Goal: Communication & Community: Answer question/provide support

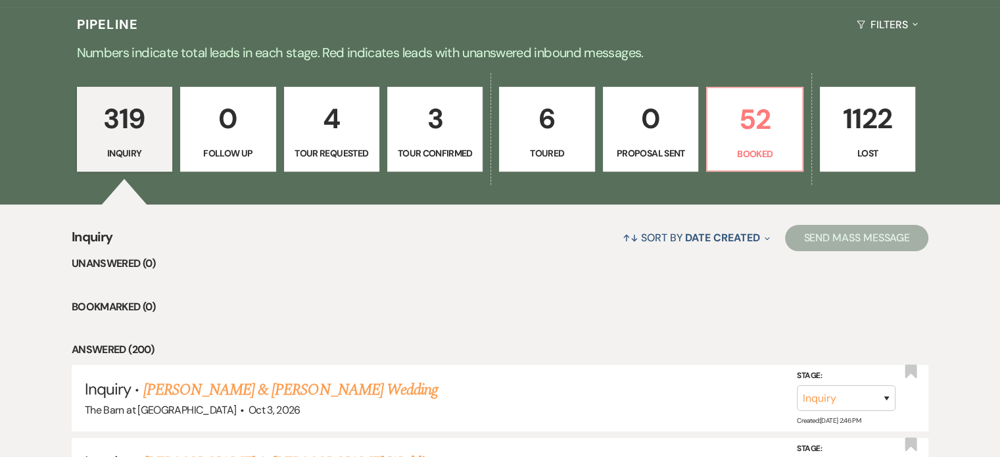
scroll to position [329, 0]
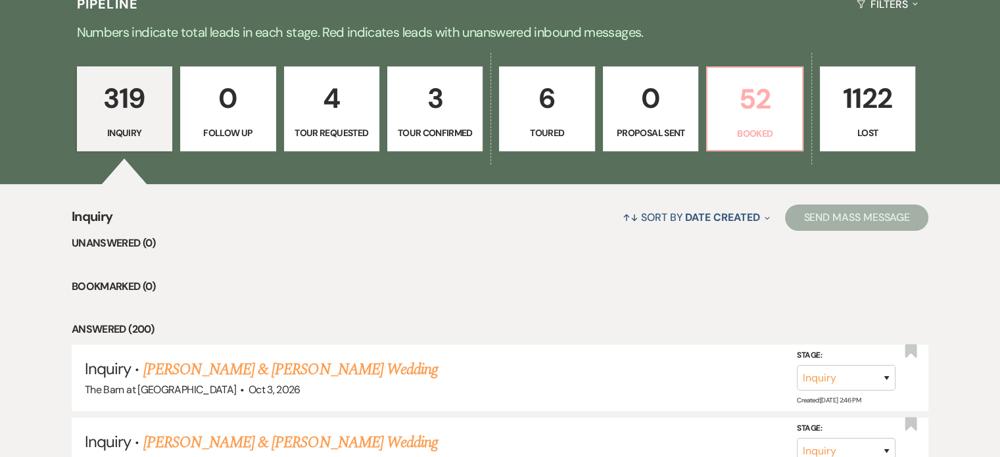
click at [740, 132] on p "Booked" at bounding box center [754, 133] width 78 height 14
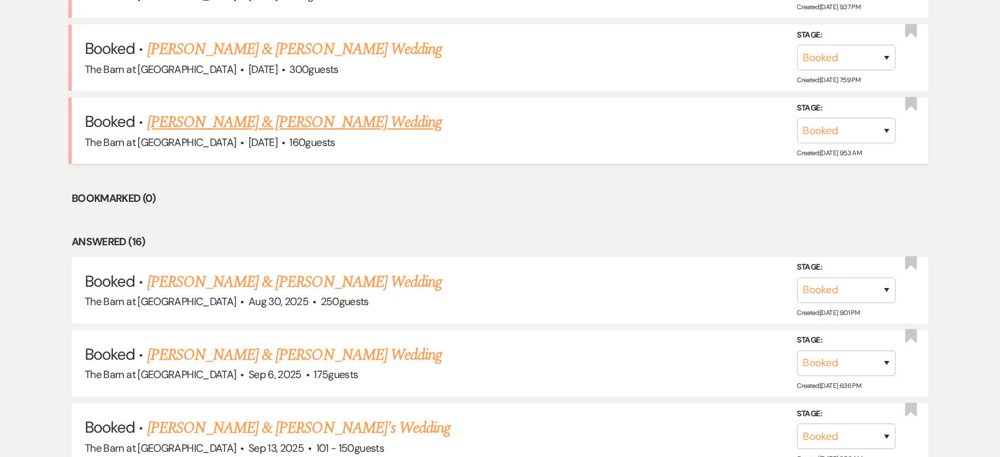
scroll to position [658, 0]
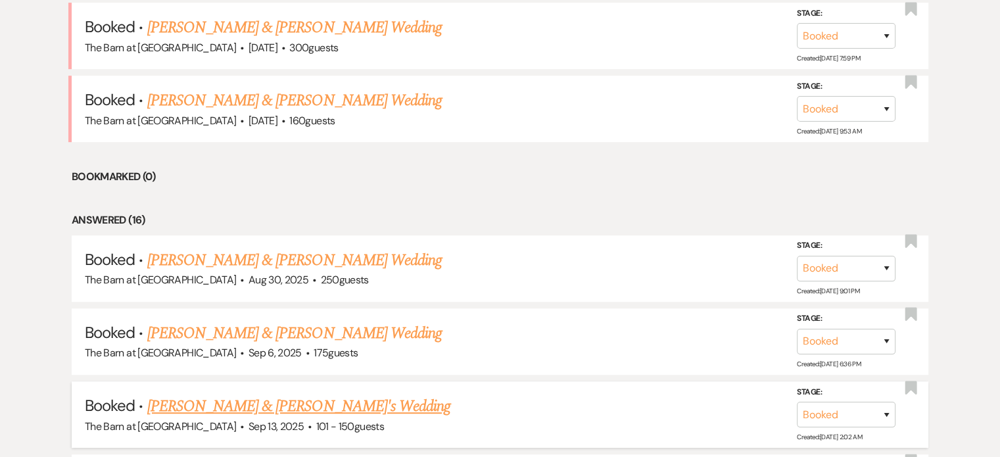
click at [300, 395] on link "[PERSON_NAME] & [PERSON_NAME]'s Wedding" at bounding box center [299, 407] width 304 height 24
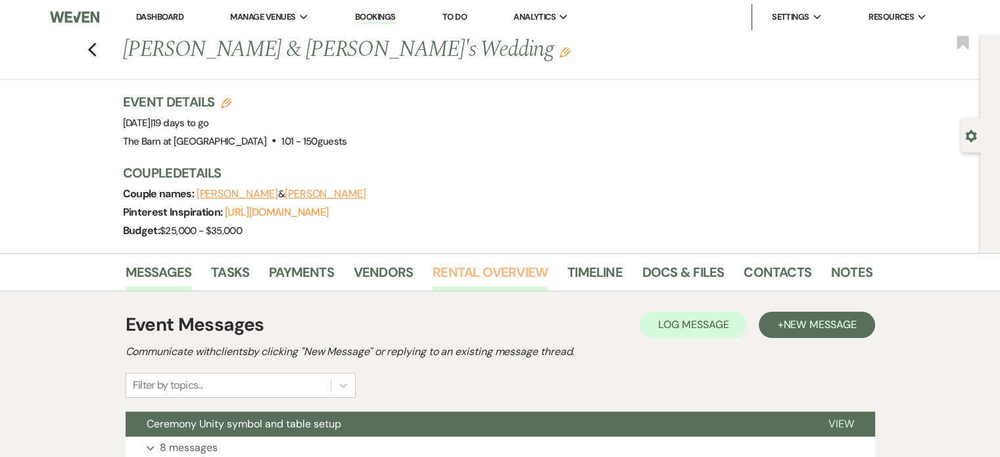
click at [493, 267] on link "Rental Overview" at bounding box center [490, 276] width 115 height 29
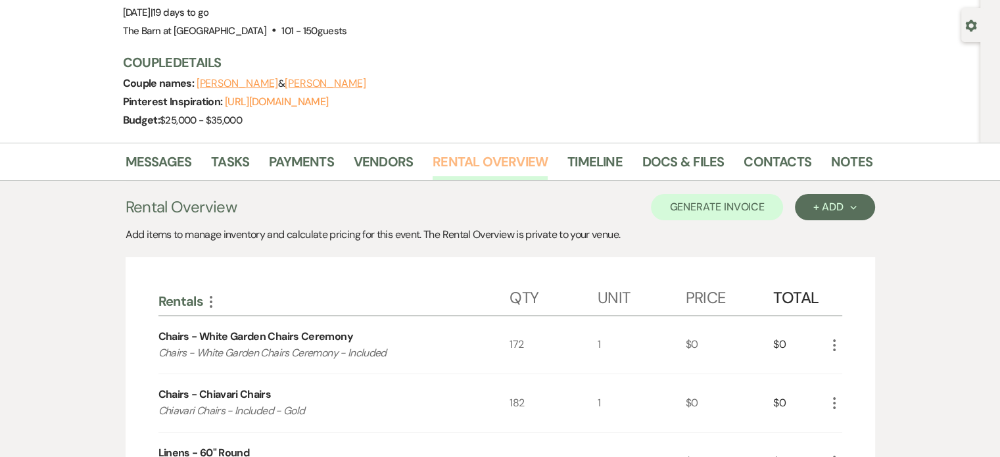
scroll to position [132, 0]
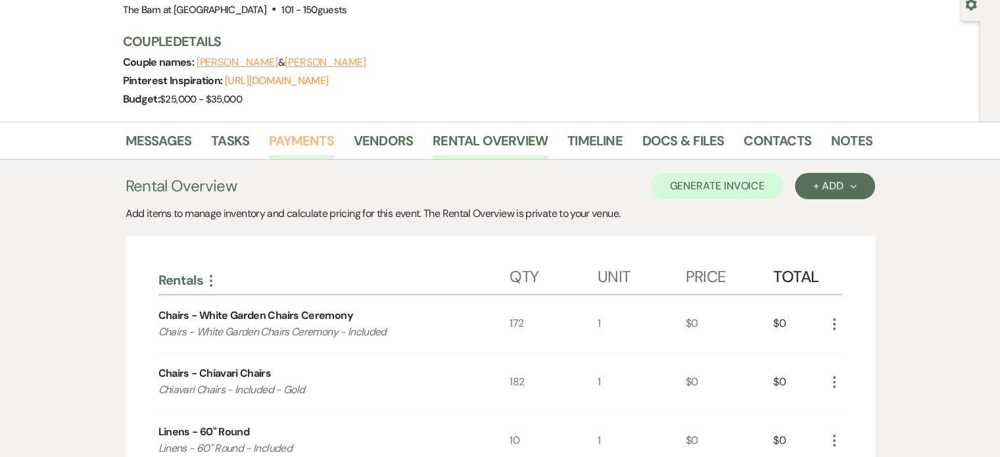
click at [299, 133] on link "Payments" at bounding box center [301, 144] width 65 height 29
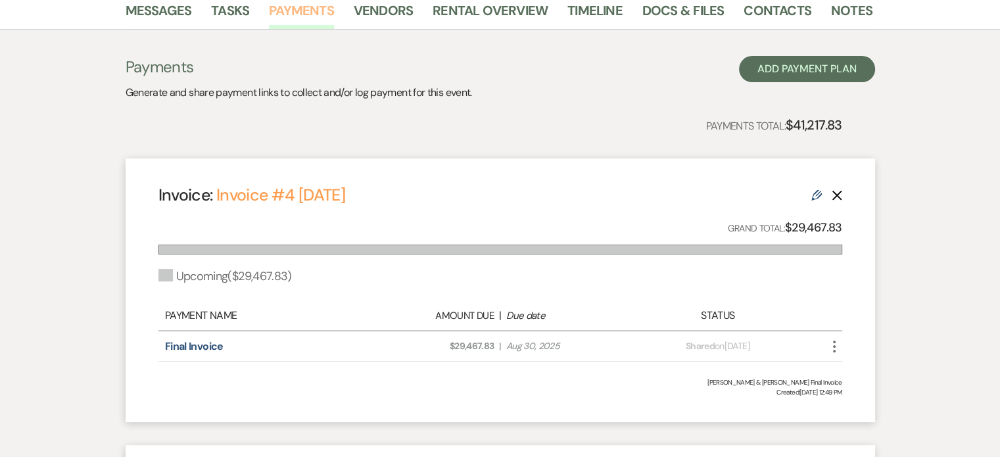
scroll to position [263, 0]
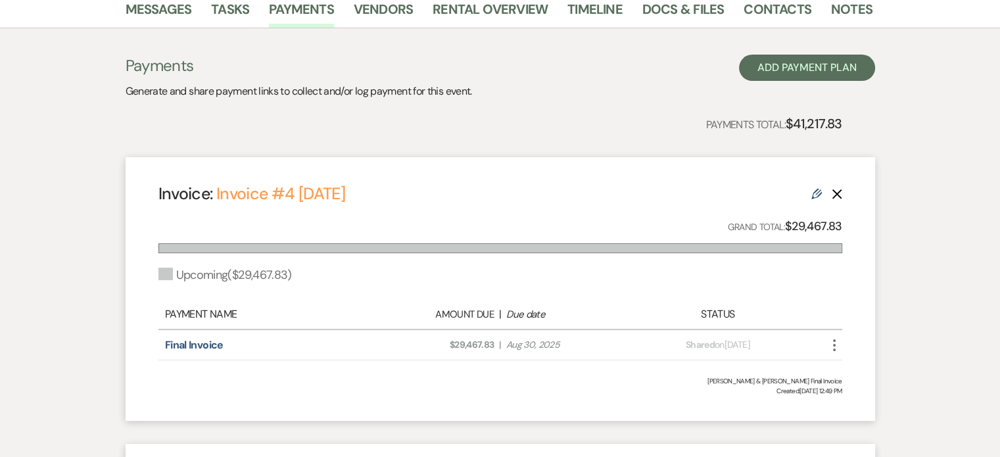
click at [838, 191] on icon "Delete" at bounding box center [837, 194] width 11 height 11
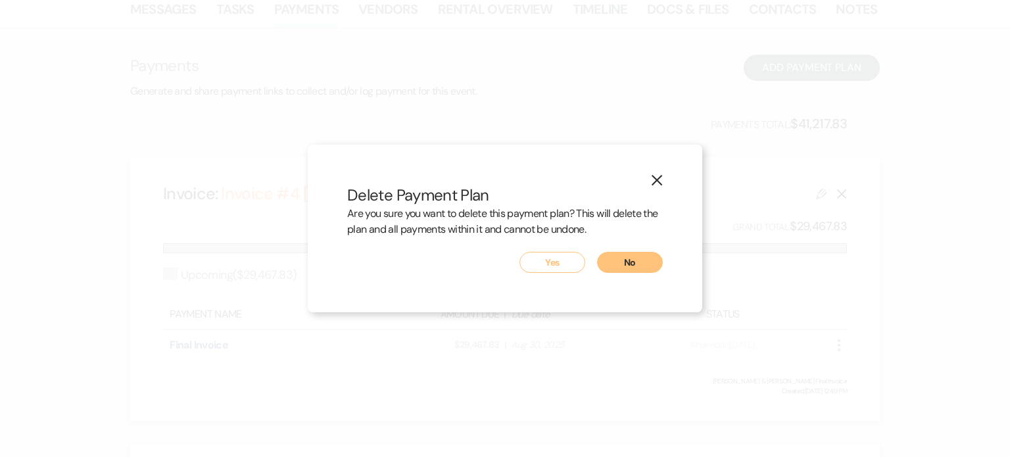
click at [564, 254] on button "Yes" at bounding box center [553, 262] width 66 height 21
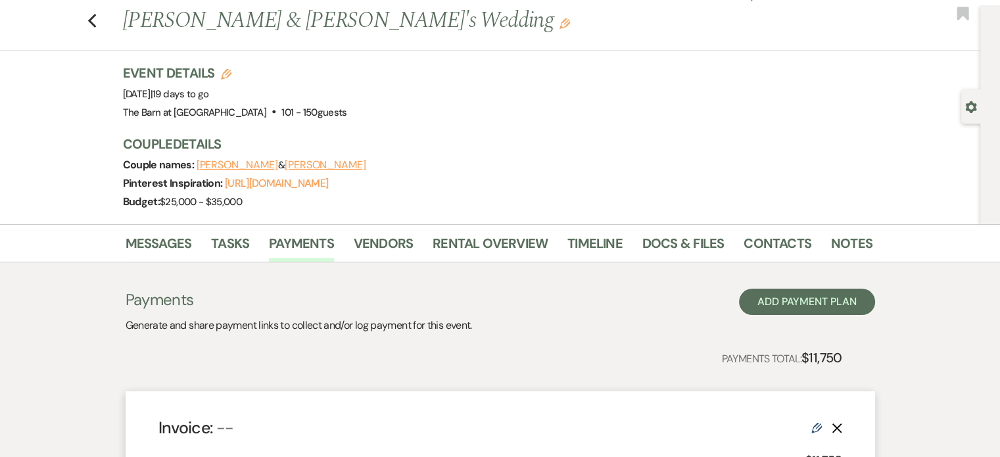
scroll to position [0, 0]
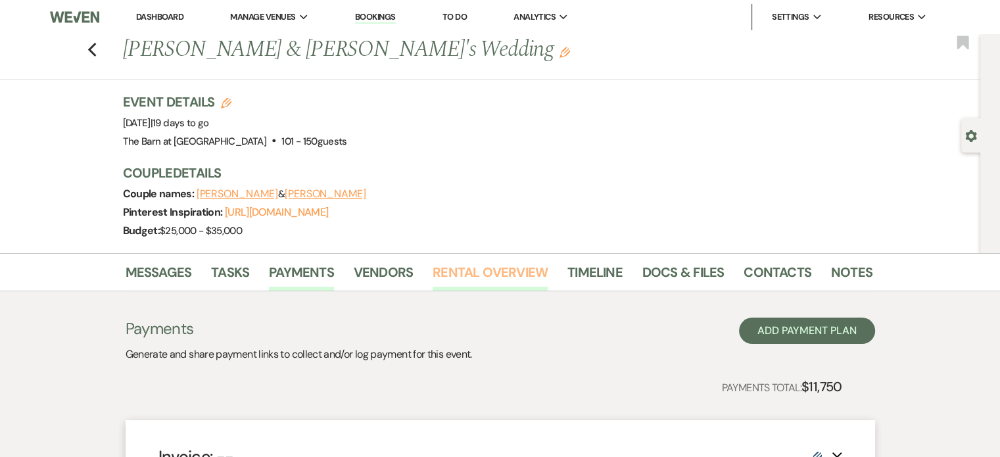
click at [487, 266] on link "Rental Overview" at bounding box center [490, 276] width 115 height 29
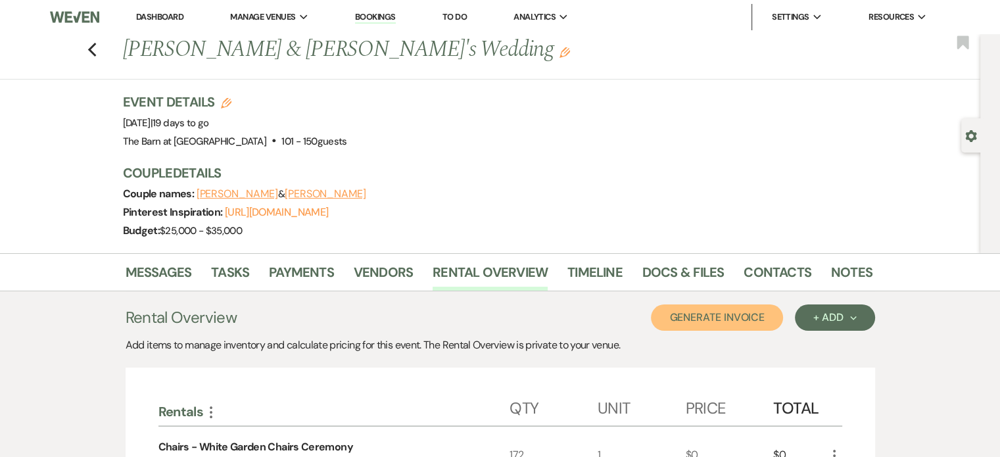
click at [744, 309] on button "Generate Invoice" at bounding box center [717, 317] width 132 height 26
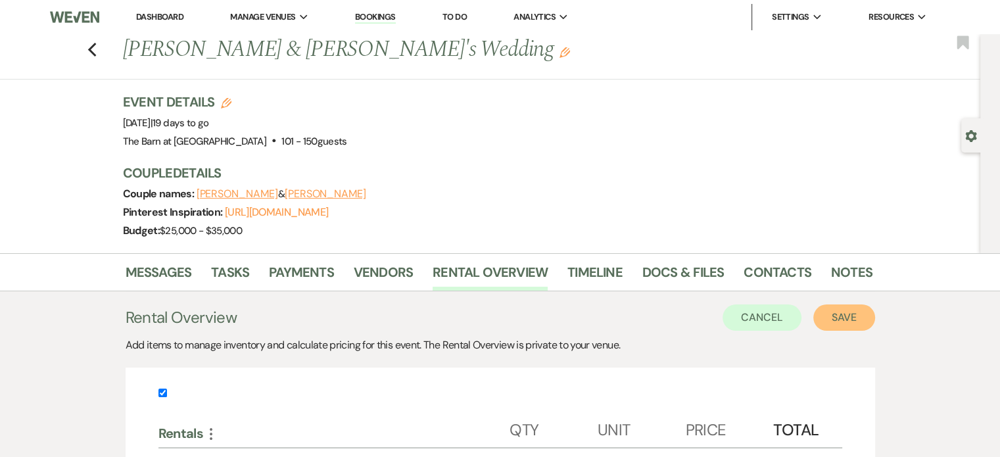
click at [836, 312] on button "Save" at bounding box center [844, 317] width 62 height 26
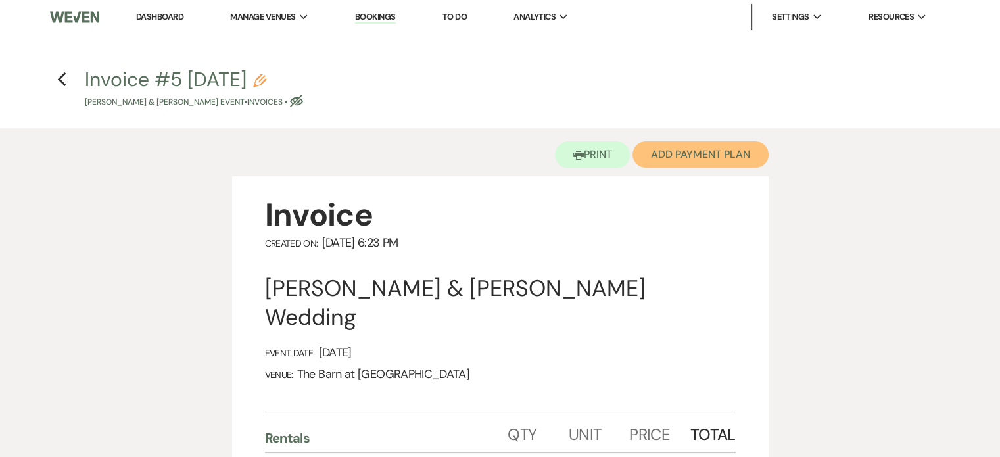
click at [685, 152] on button "Add Payment Plan" at bounding box center [701, 154] width 136 height 26
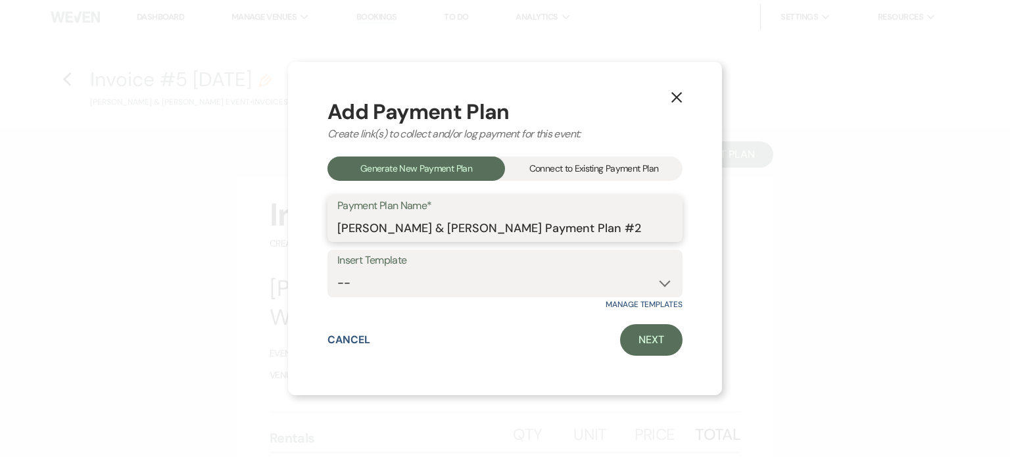
drag, startPoint x: 577, startPoint y: 235, endPoint x: 471, endPoint y: 230, distance: 105.3
click at [471, 230] on input "[PERSON_NAME] & [PERSON_NAME] Payment Plan #2" at bounding box center [504, 228] width 335 height 26
click at [481, 228] on input "[PERSON_NAME] & [PERSON_NAME] FInal Invoice" at bounding box center [504, 228] width 335 height 26
type input "[PERSON_NAME] & [PERSON_NAME] Final Invoice"
click at [581, 282] on select "-- Final Payment" at bounding box center [504, 283] width 335 height 26
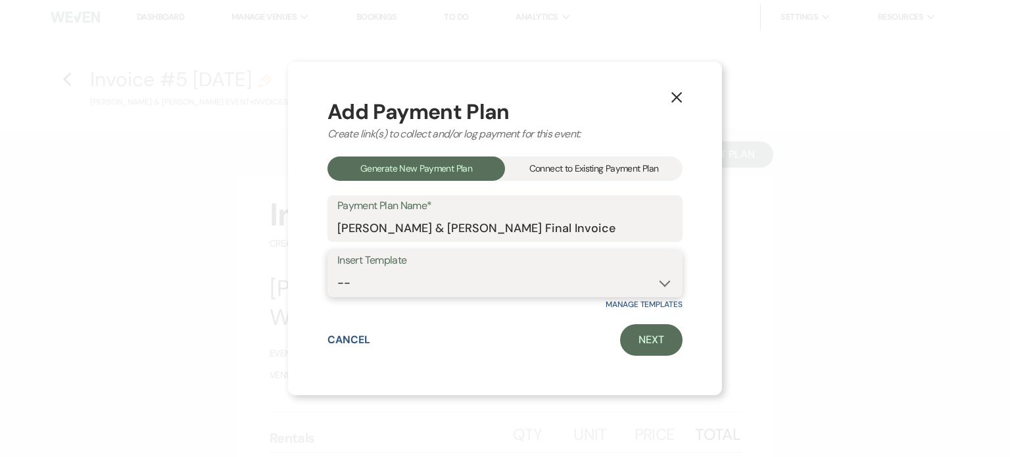
select select "435"
click at [337, 270] on select "-- Final Payment" at bounding box center [504, 283] width 335 height 26
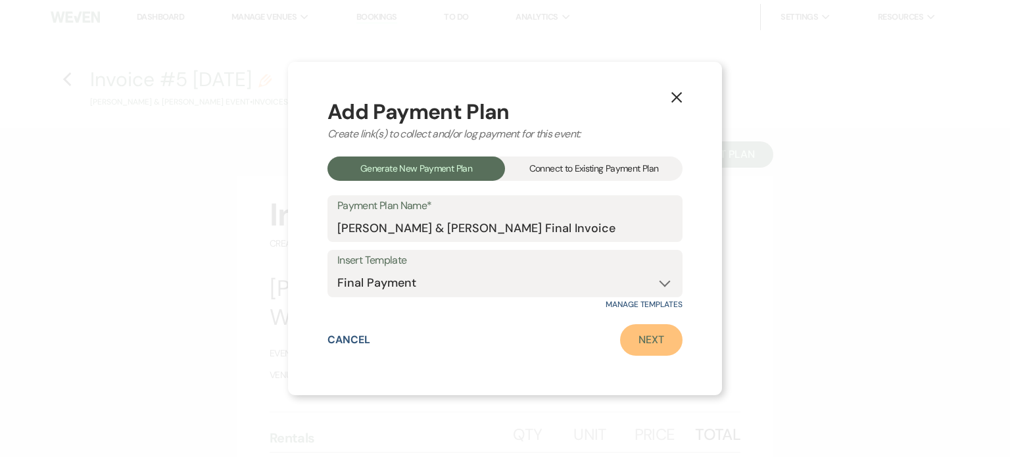
click at [660, 343] on link "Next" at bounding box center [651, 340] width 62 height 32
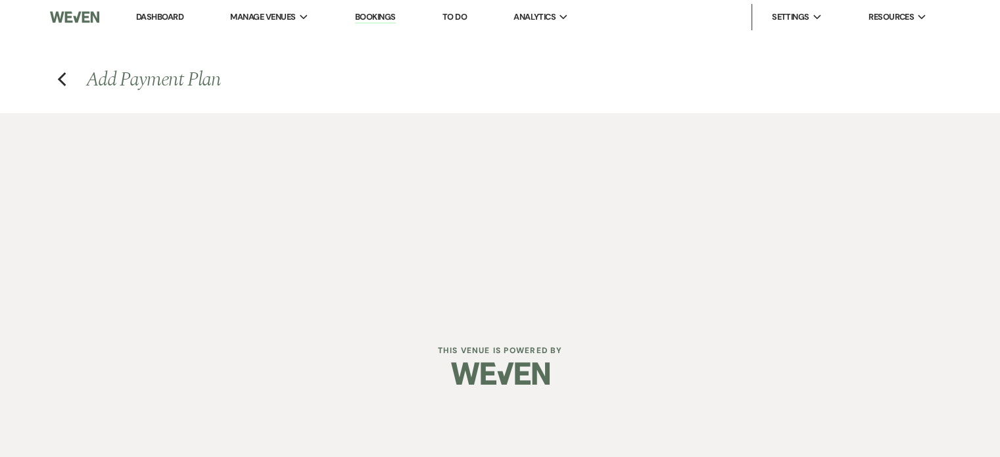
select select "27805"
select select "2"
select select "percentage"
select select "true"
select select "client"
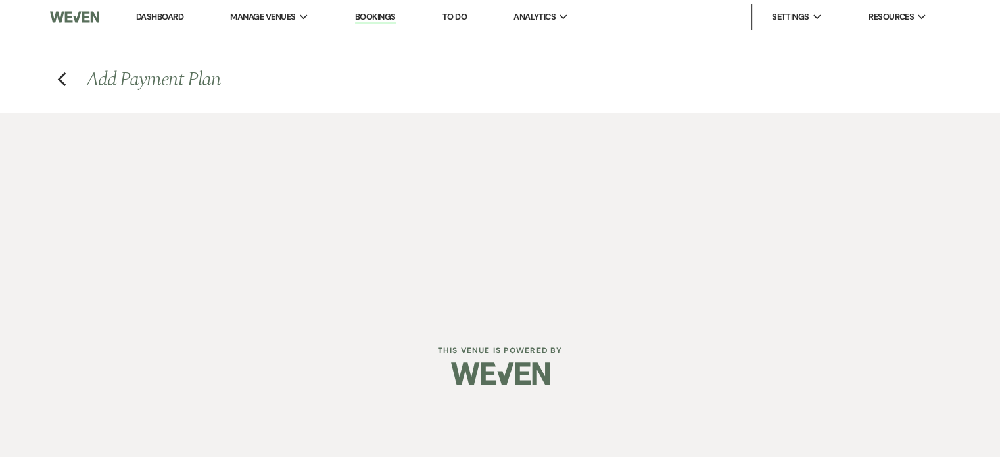
select select "weeks"
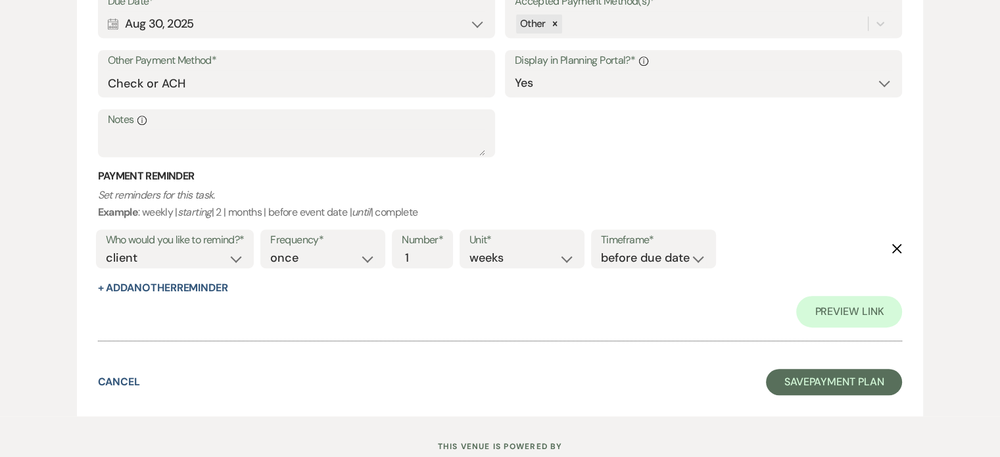
scroll to position [633, 0]
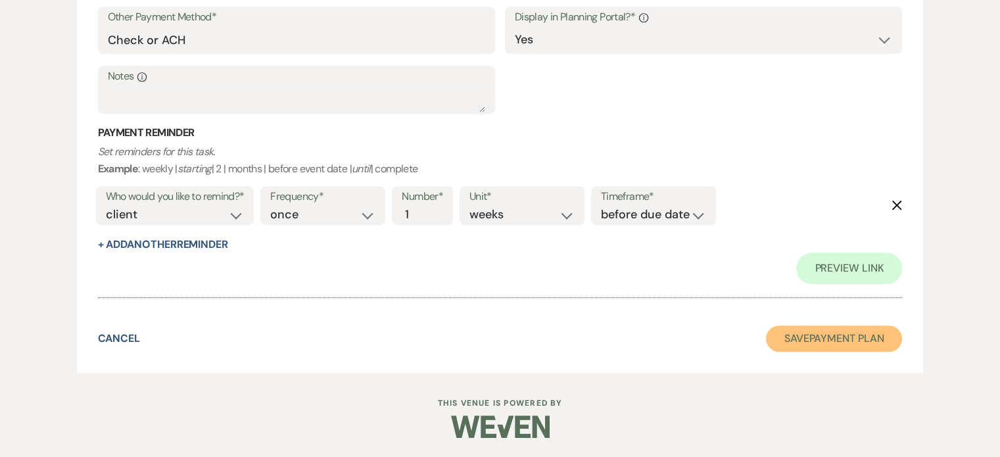
click at [799, 334] on button "Save Payment Plan" at bounding box center [834, 339] width 137 height 26
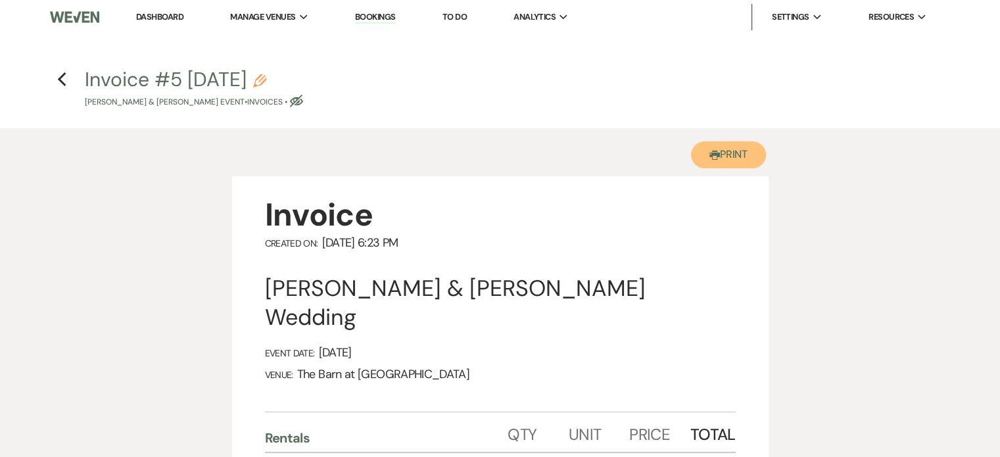
click at [725, 162] on button "Printer Print" at bounding box center [729, 154] width 76 height 27
click at [61, 84] on use "button" at bounding box center [61, 79] width 9 height 14
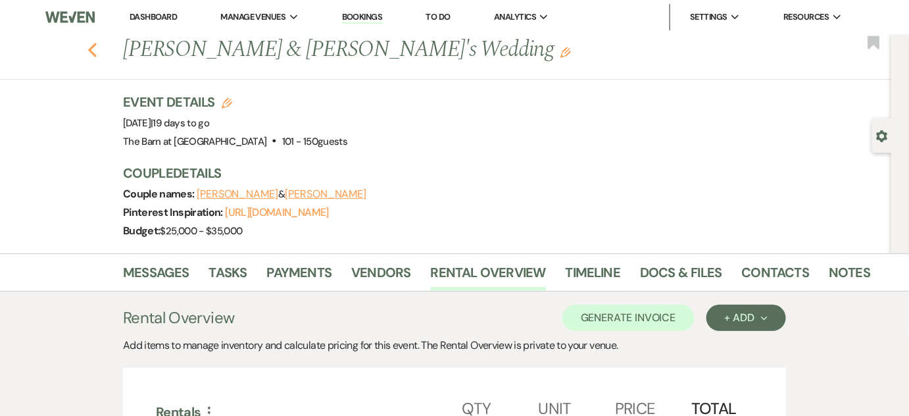
click at [95, 49] on use "button" at bounding box center [92, 50] width 9 height 14
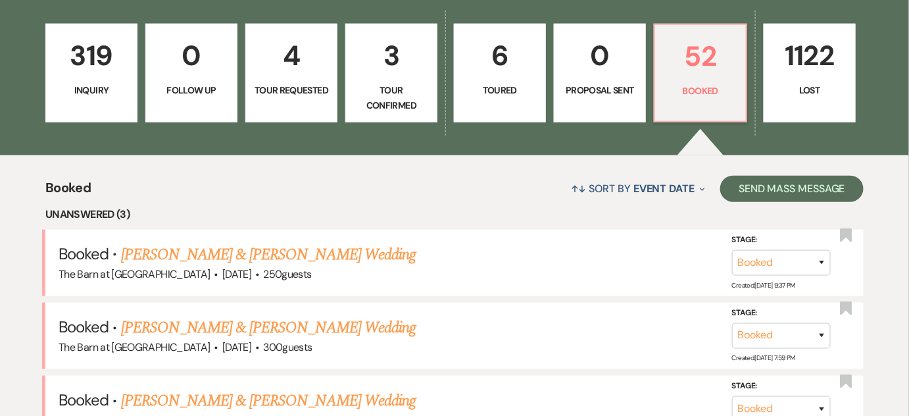
scroll to position [358, 0]
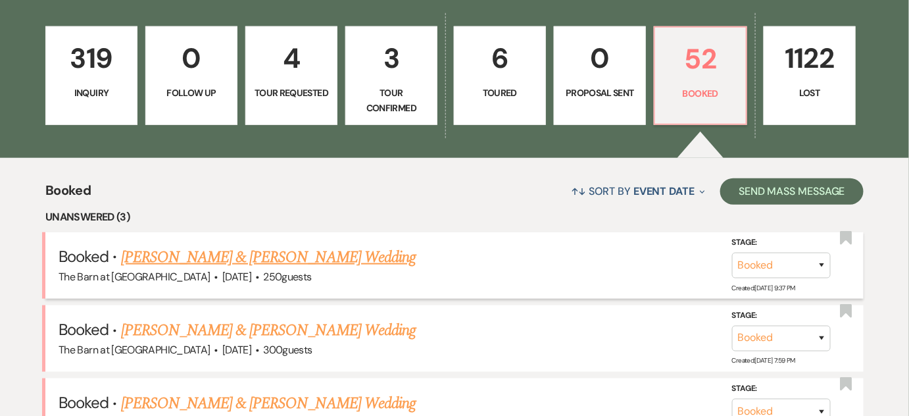
click at [313, 245] on link "[PERSON_NAME] & [PERSON_NAME] Wedding" at bounding box center [268, 257] width 295 height 24
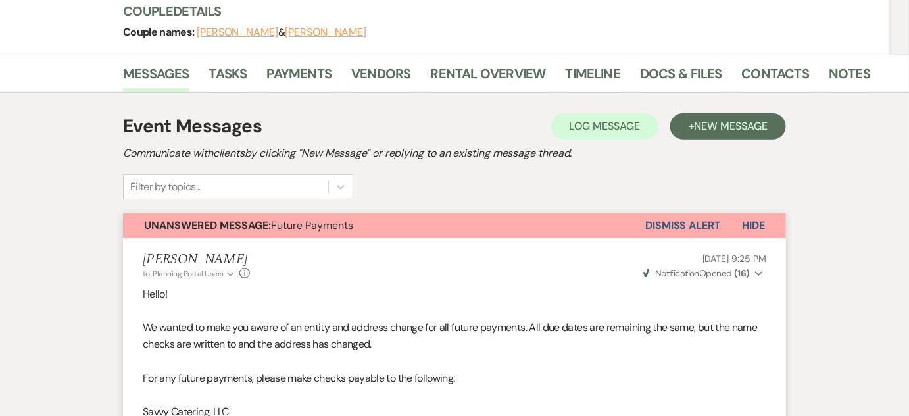
scroll to position [119, 0]
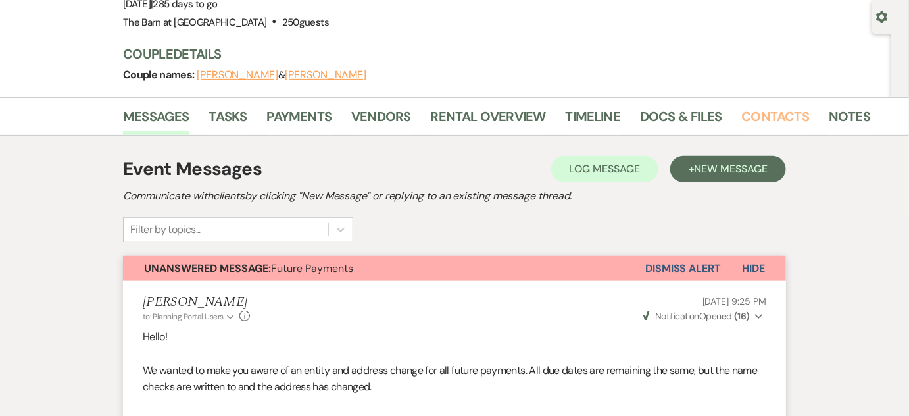
click at [781, 112] on link "Contacts" at bounding box center [776, 120] width 68 height 29
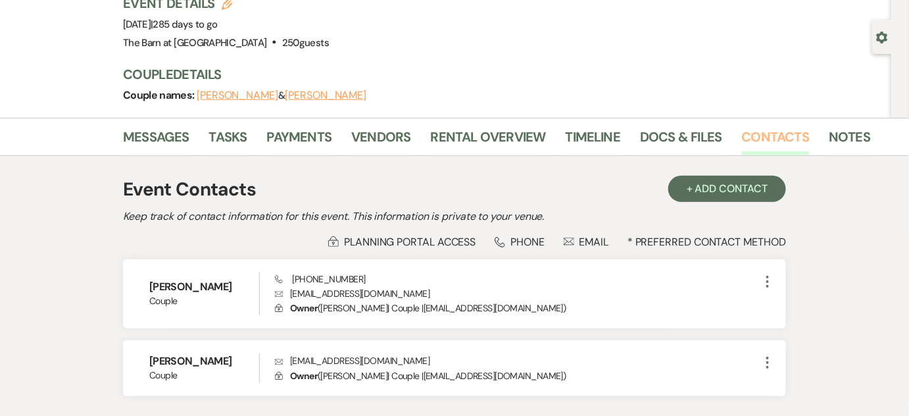
scroll to position [195, 0]
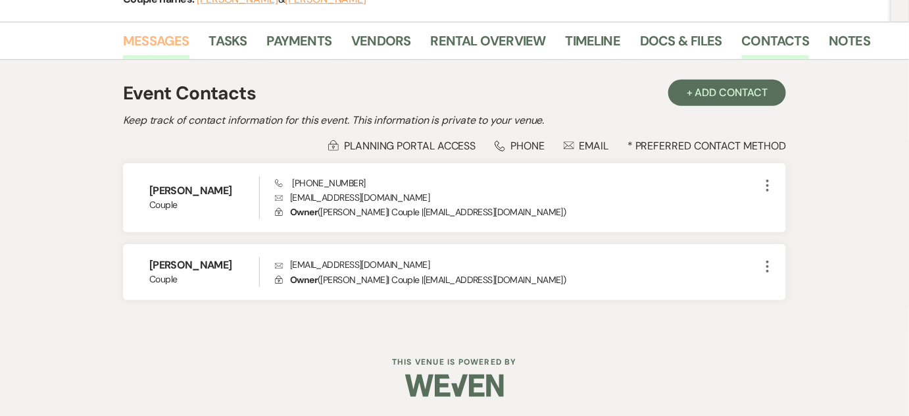
click at [166, 41] on link "Messages" at bounding box center [156, 44] width 66 height 29
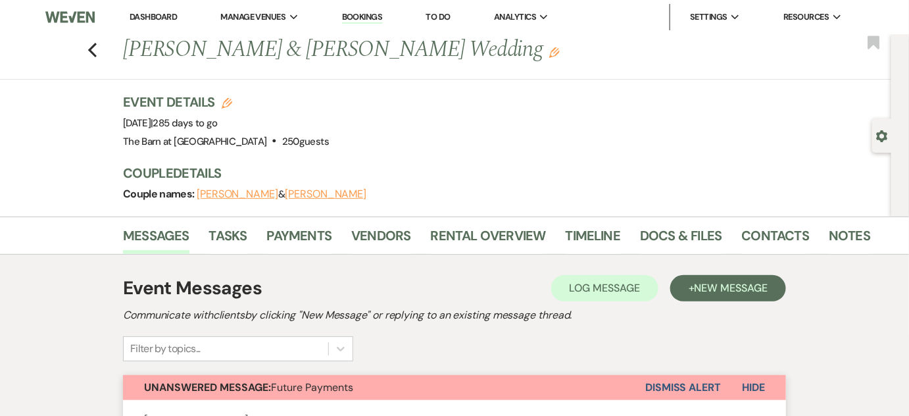
click at [102, 50] on div "Previous [PERSON_NAME] & [PERSON_NAME] Wedding Edit Bookmark" at bounding box center [442, 56] width 898 height 45
click at [96, 50] on icon "Previous" at bounding box center [92, 50] width 10 height 16
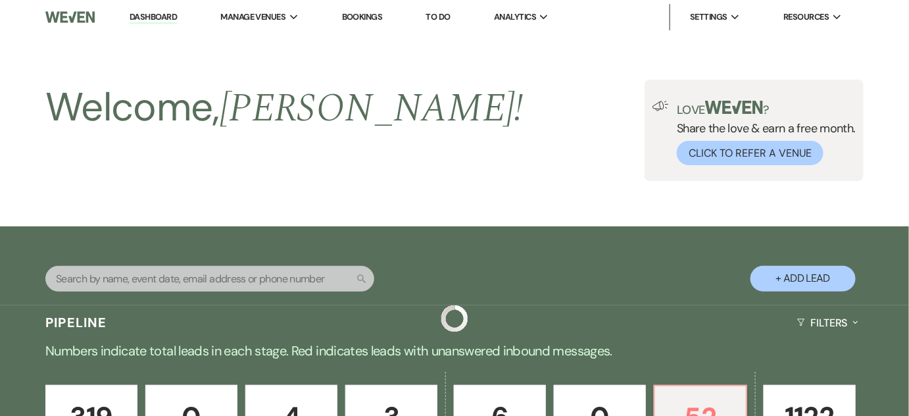
scroll to position [358, 0]
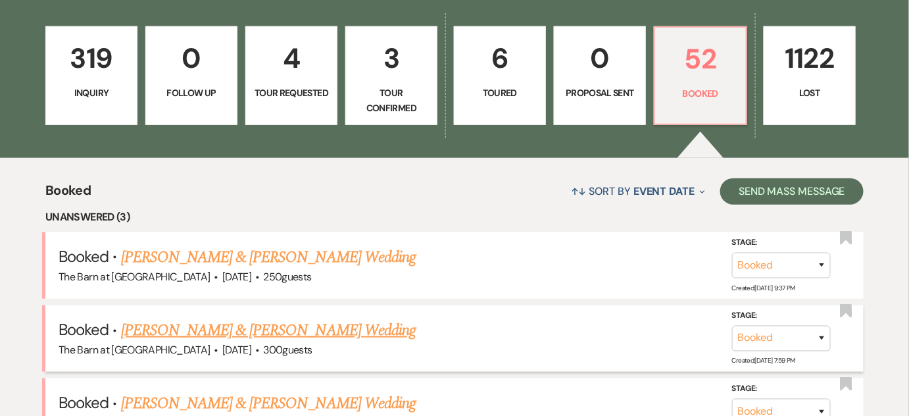
click at [266, 318] on link "[PERSON_NAME] & [PERSON_NAME] Wedding" at bounding box center [268, 330] width 295 height 24
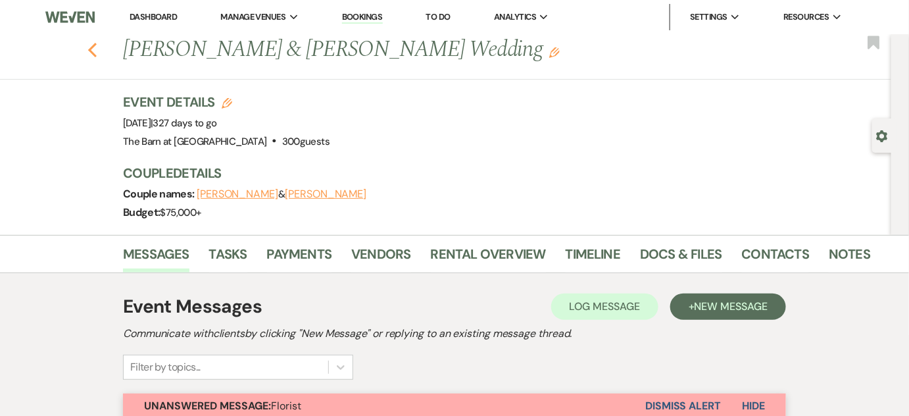
click at [97, 51] on icon "Previous" at bounding box center [92, 50] width 10 height 16
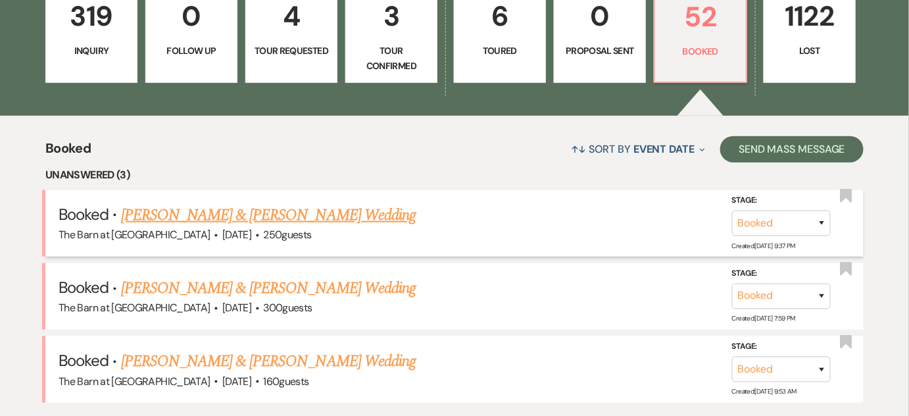
scroll to position [418, 0]
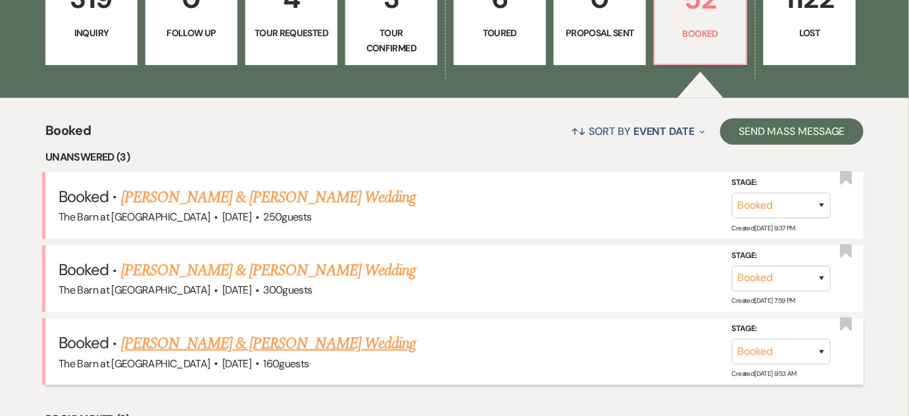
click at [203, 334] on link "[PERSON_NAME] & [PERSON_NAME] Wedding" at bounding box center [268, 343] width 295 height 24
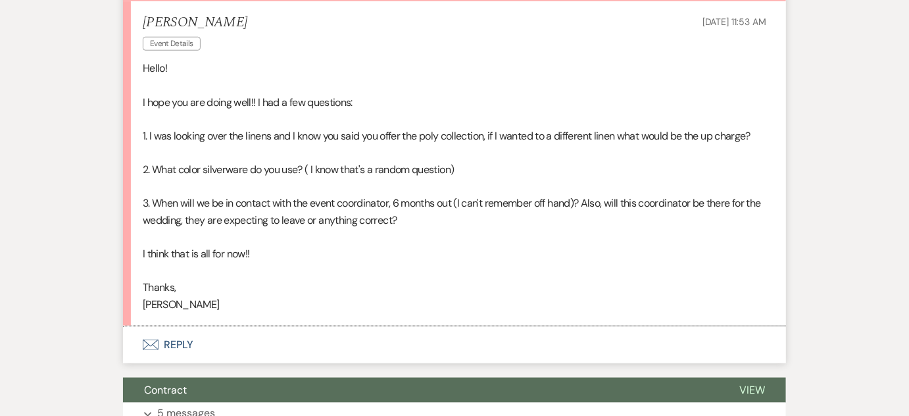
scroll to position [478, 0]
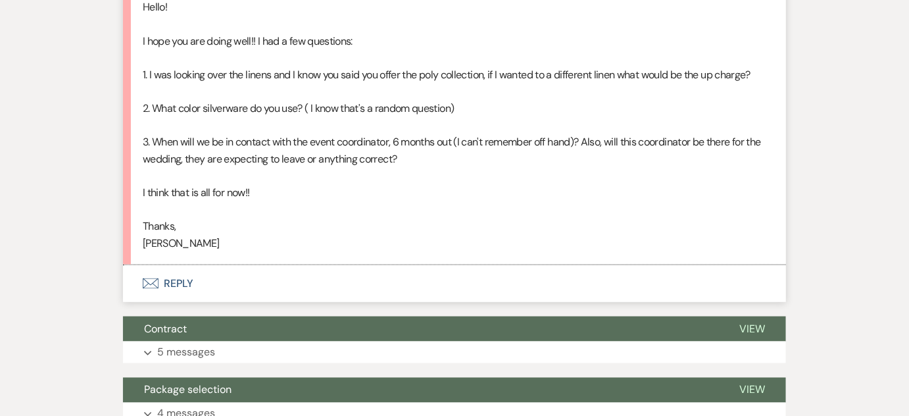
click at [179, 281] on button "Envelope Reply" at bounding box center [454, 283] width 663 height 37
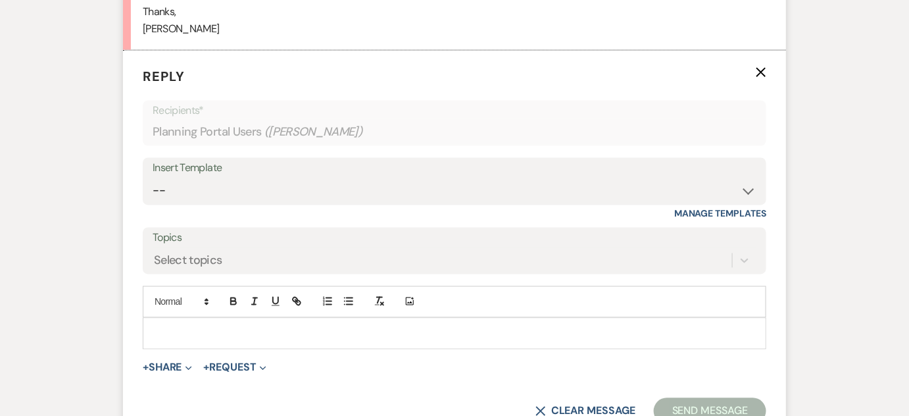
scroll to position [694, 0]
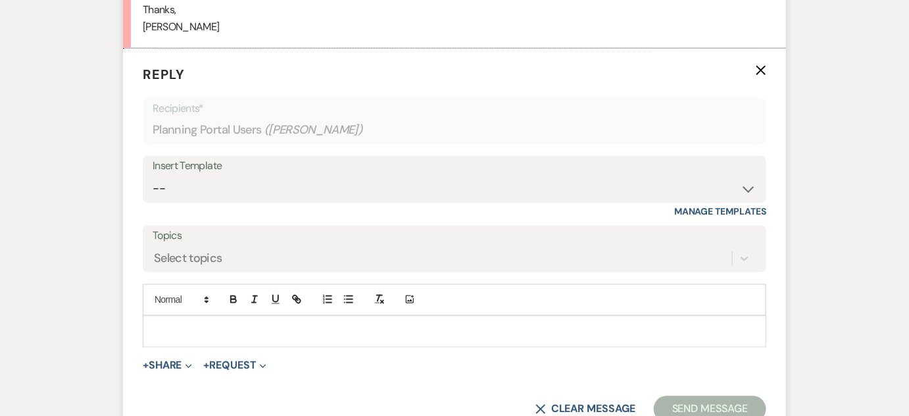
click at [258, 327] on p at bounding box center [454, 331] width 602 height 14
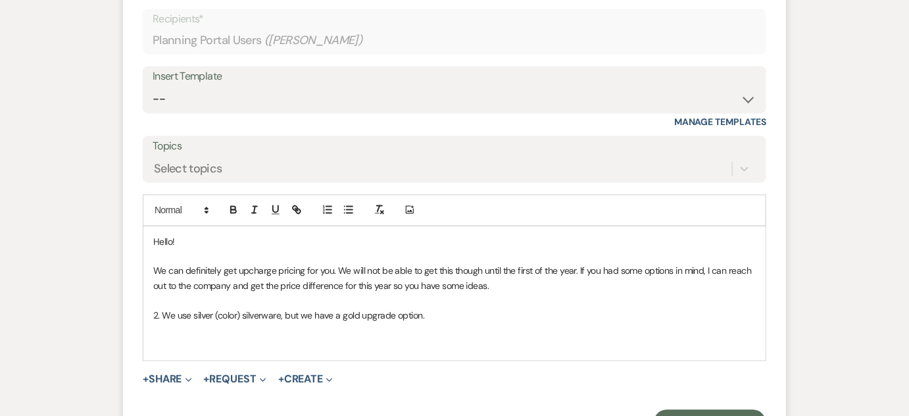
scroll to position [813, 0]
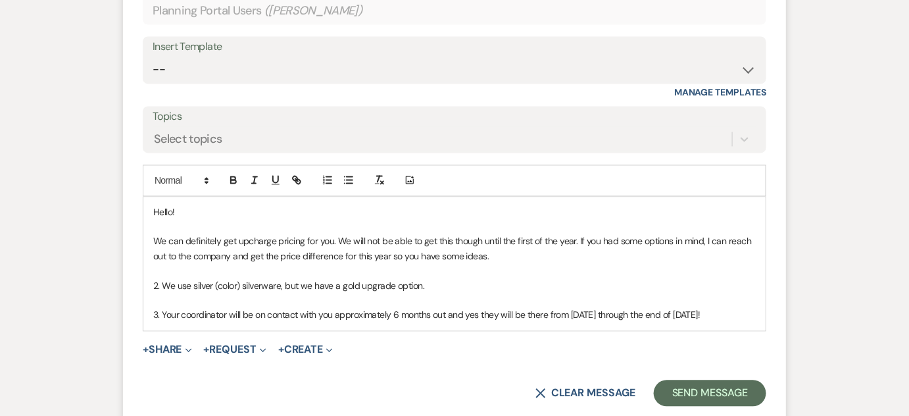
click at [573, 314] on p "3. Your coordinator will be on contact with you approximately 6 months out and …" at bounding box center [454, 315] width 602 height 14
click at [715, 312] on p "3. Your coordinator will be on contact with you approximately 6 months out and …" at bounding box center [454, 315] width 602 height 14
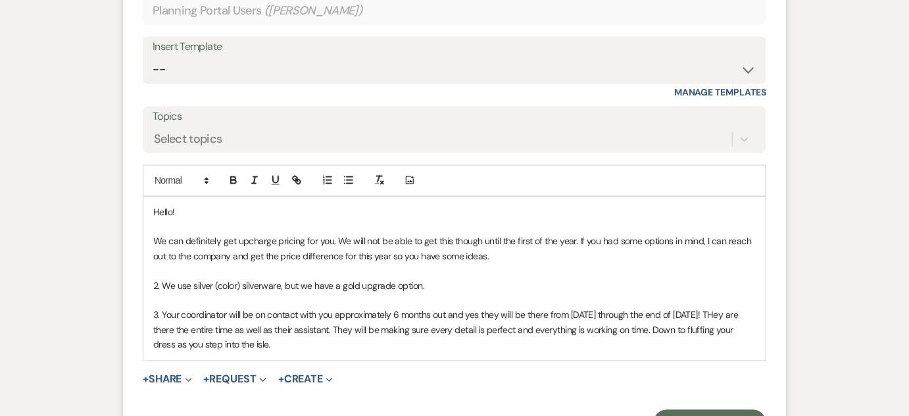
click at [156, 235] on p "We can definitely get upcharge pricing for you. We will not be able to get this…" at bounding box center [454, 249] width 602 height 30
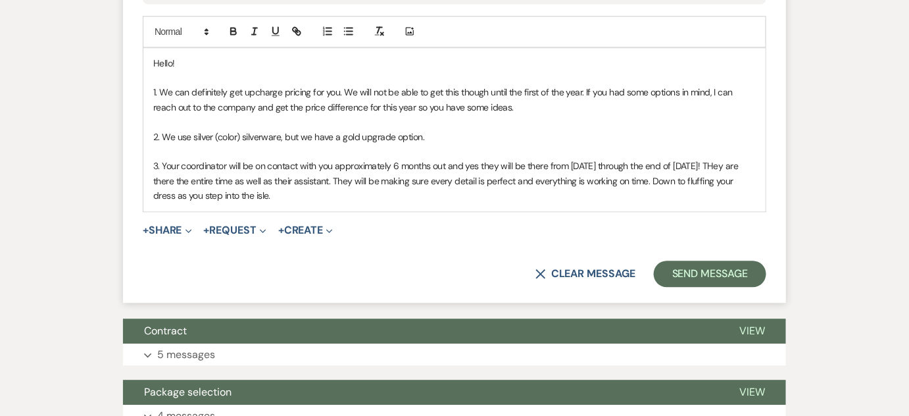
scroll to position [993, 0]
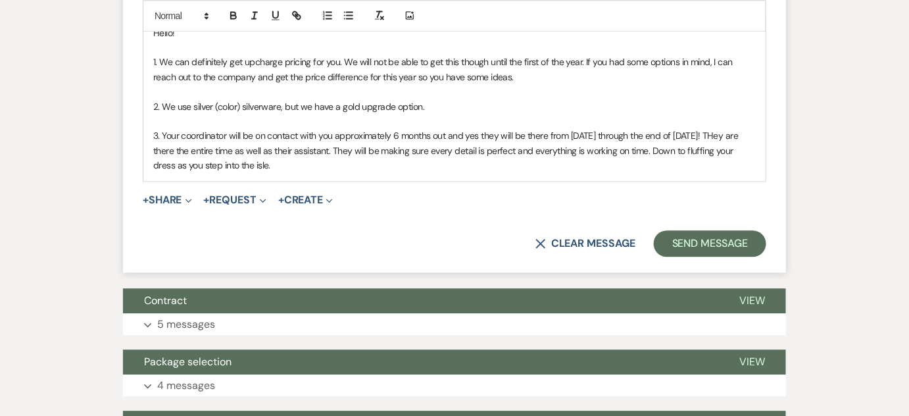
click at [295, 166] on p "3. Your coordinator will be on contact with you approximately 6 months out and …" at bounding box center [454, 150] width 602 height 44
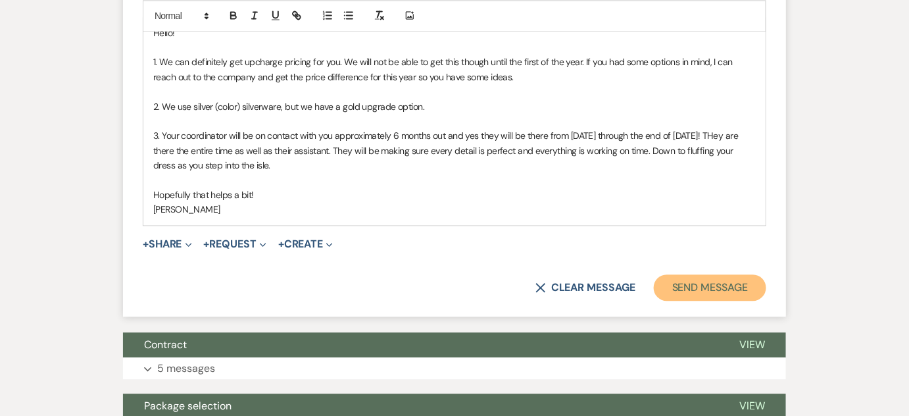
click at [747, 282] on button "Send Message" at bounding box center [710, 287] width 112 height 26
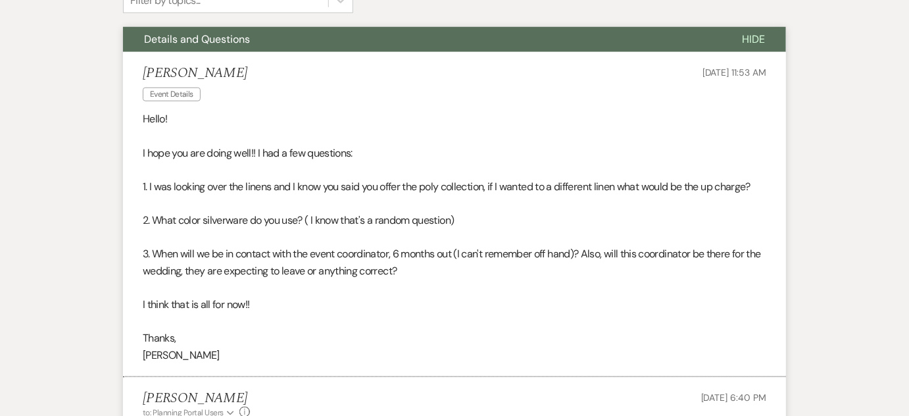
scroll to position [0, 0]
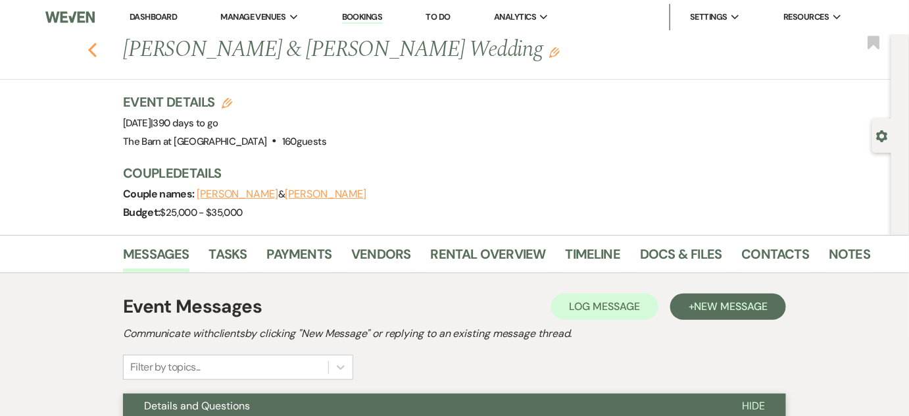
click at [97, 51] on icon "Previous" at bounding box center [92, 50] width 10 height 16
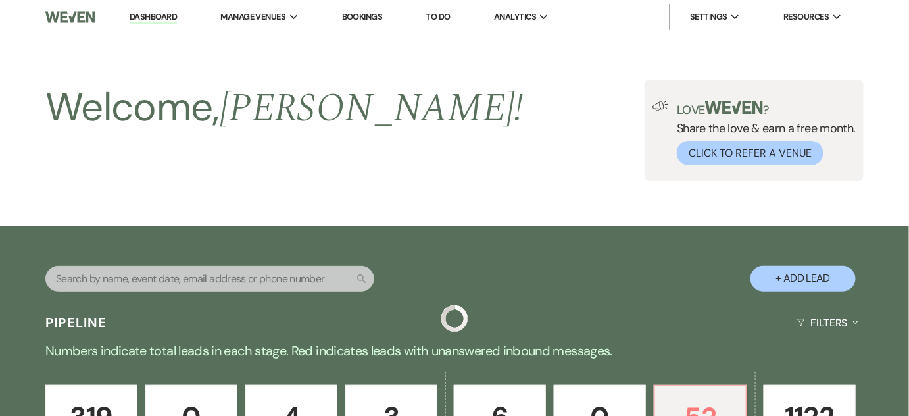
scroll to position [418, 0]
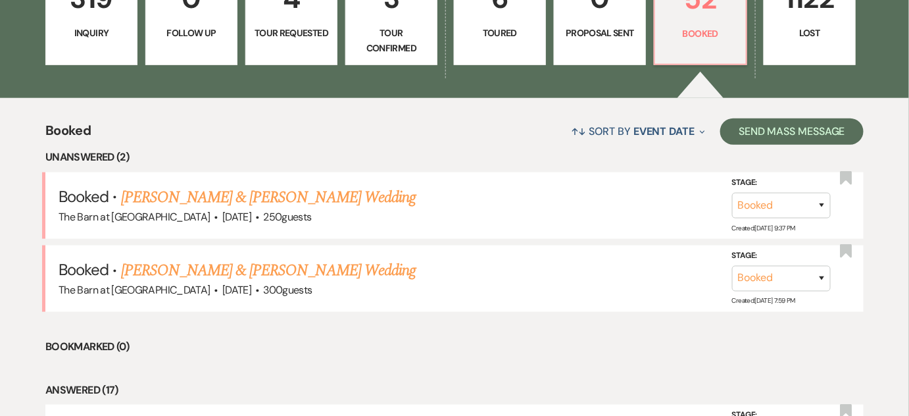
click at [402, 45] on link "3 Tour Confirmed" at bounding box center [391, 15] width 92 height 99
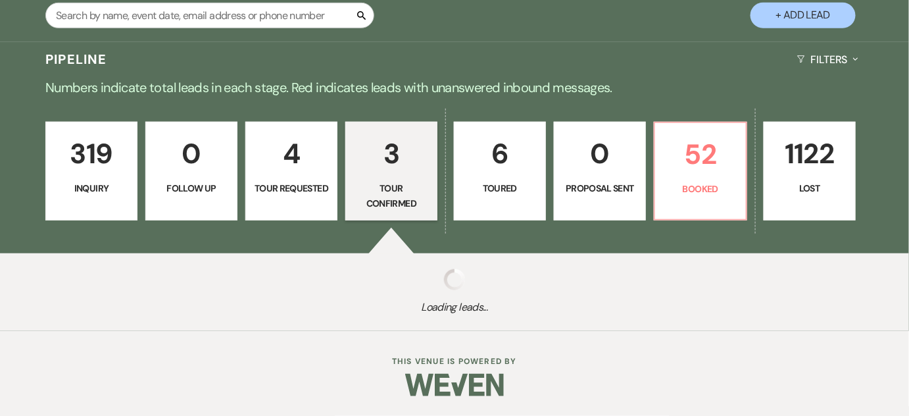
scroll to position [418, 0]
select select "4"
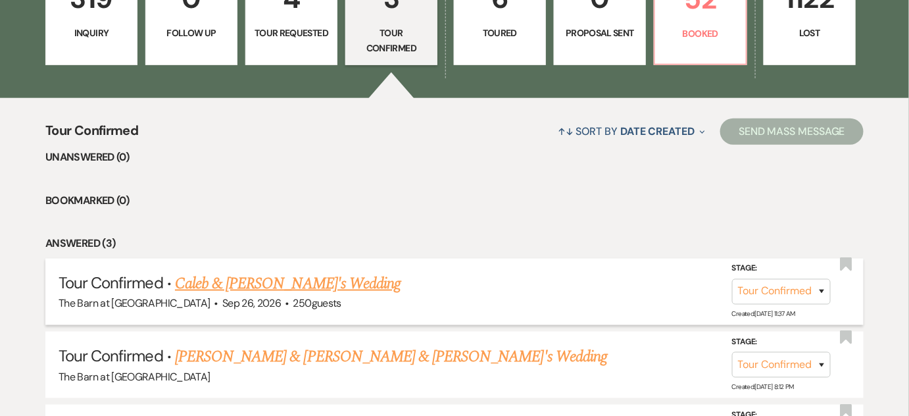
click at [290, 278] on link "Caleb & [PERSON_NAME]'s Wedding" at bounding box center [288, 284] width 226 height 24
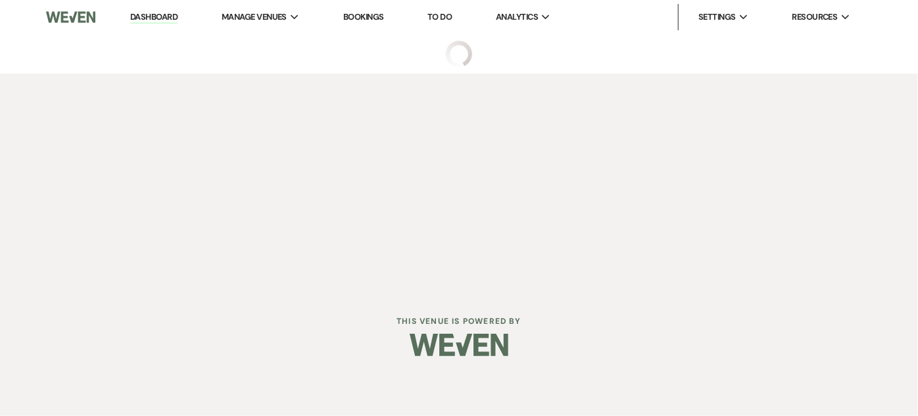
select select "4"
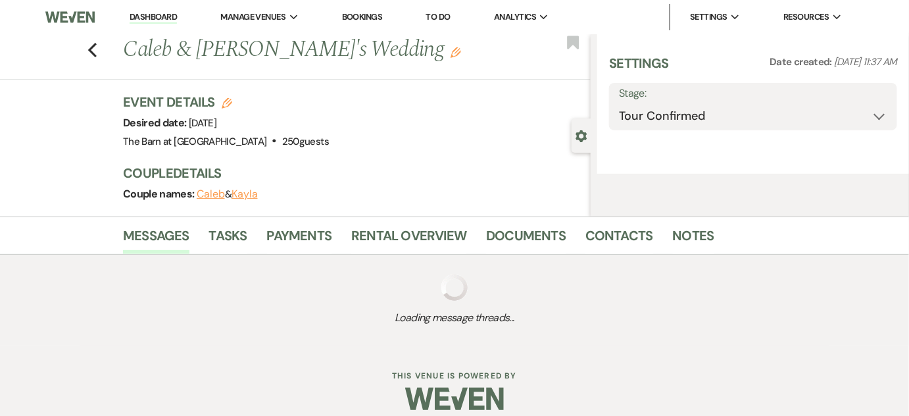
select select "5"
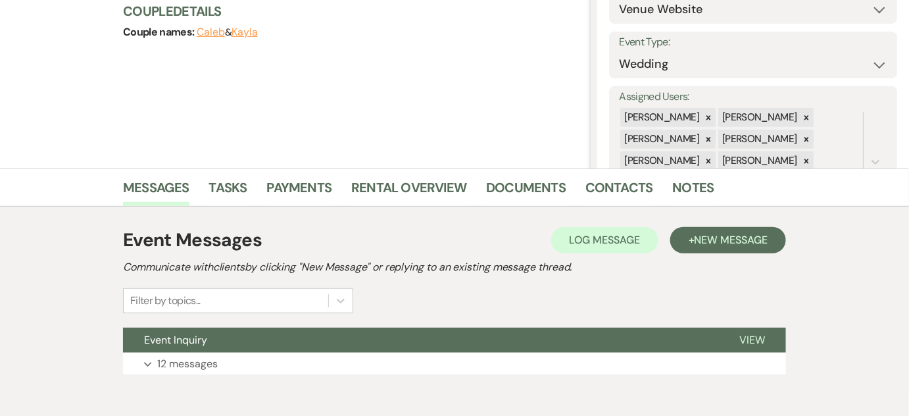
scroll to position [224, 0]
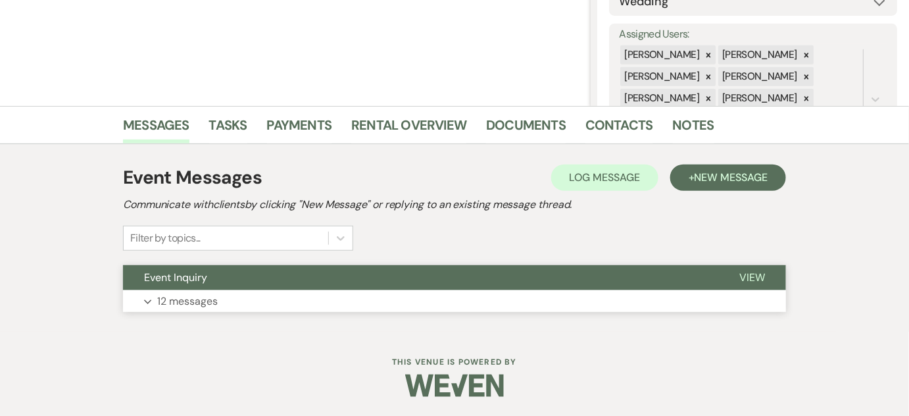
click at [291, 298] on button "Expand 12 messages" at bounding box center [454, 301] width 663 height 22
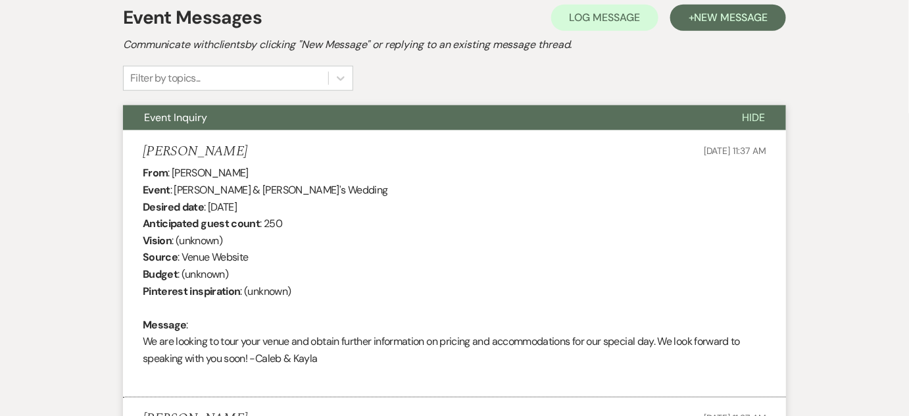
scroll to position [26, 0]
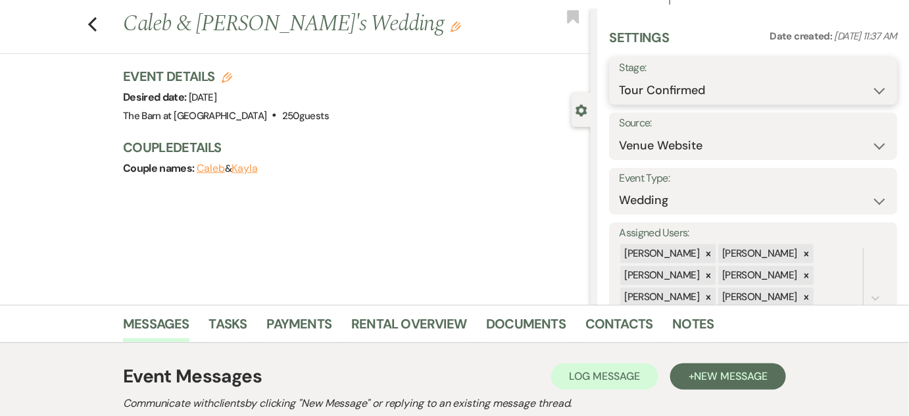
click at [687, 92] on select "Inquiry Follow Up Tour Requested Tour Confirmed Toured Proposal Sent Booked Lost" at bounding box center [753, 91] width 268 height 26
select select "5"
click at [619, 78] on select "Inquiry Follow Up Tour Requested Tour Confirmed Toured Proposal Sent Booked Lost" at bounding box center [753, 91] width 268 height 26
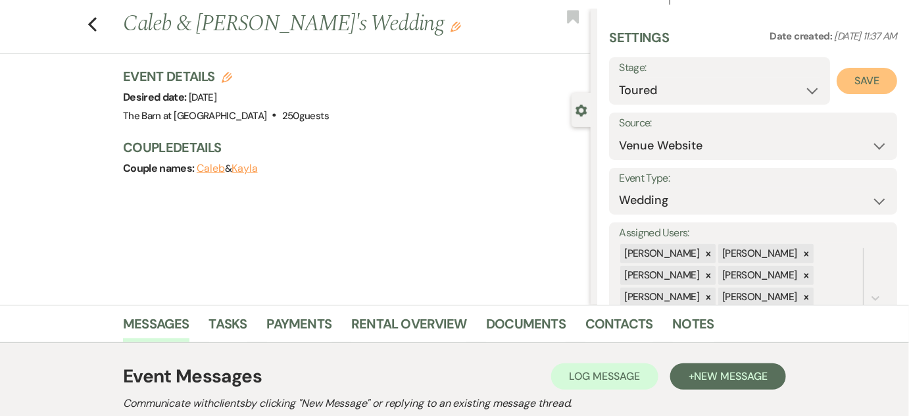
click at [853, 80] on button "Save" at bounding box center [866, 81] width 60 height 26
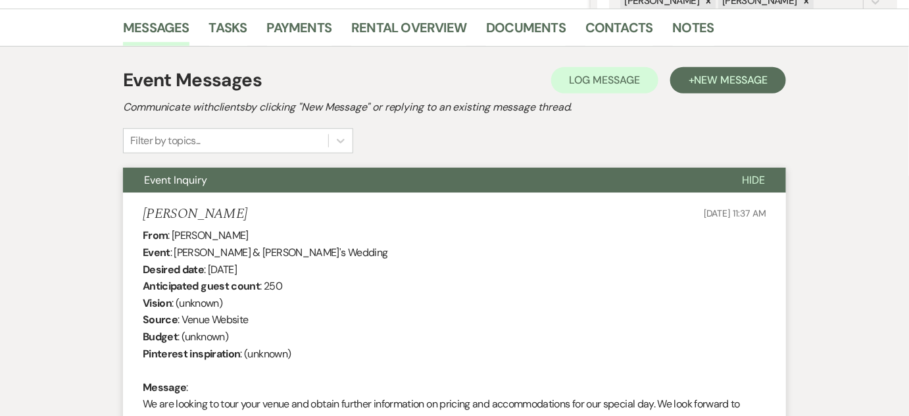
scroll to position [324, 0]
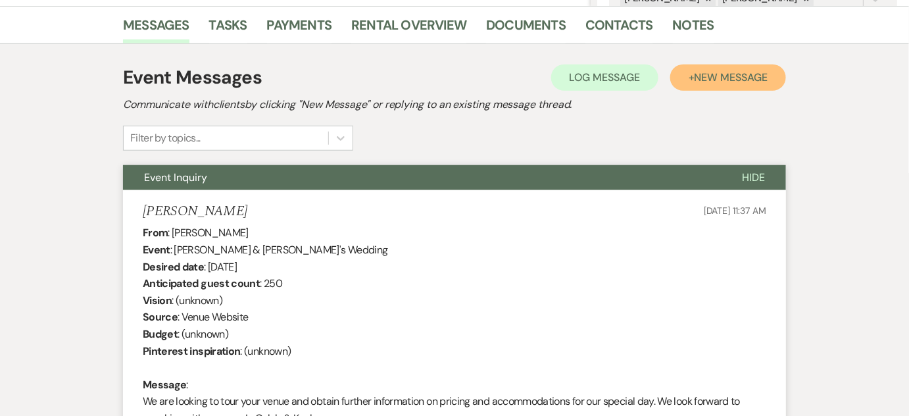
click at [710, 82] on span "New Message" at bounding box center [730, 77] width 73 height 14
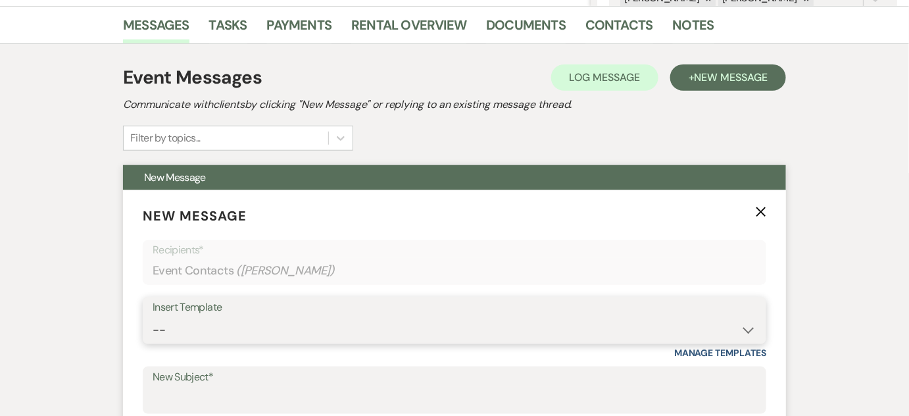
click at [366, 326] on select "-- Weven Planning Portal Introduction (Booked Events) Follow Up Not Available 2…" at bounding box center [455, 330] width 604 height 26
select select "3208"
click at [153, 317] on select "-- Weven Planning Portal Introduction (Booked Events) Follow Up Not Available 2…" at bounding box center [455, 330] width 604 height 26
type input "Tour Follow-Up"
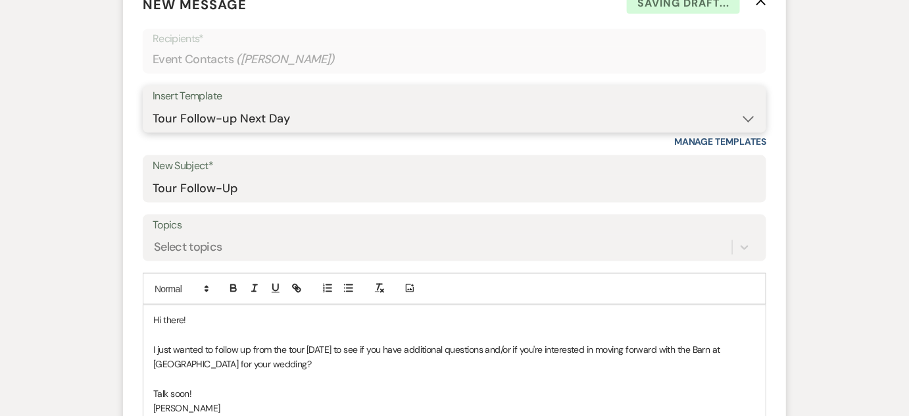
scroll to position [623, 0]
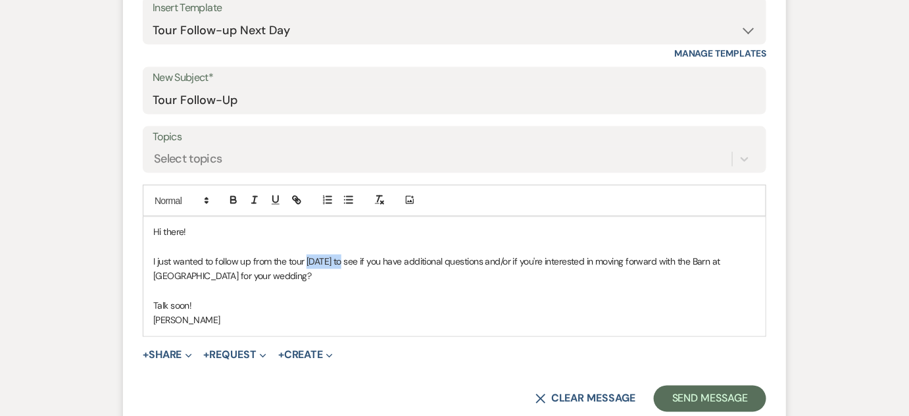
drag, startPoint x: 343, startPoint y: 259, endPoint x: 308, endPoint y: 258, distance: 35.5
click at [308, 258] on span "I just wanted to follow up from the tour [DATE] to see if you have additional q…" at bounding box center [437, 269] width 569 height 26
drag, startPoint x: 504, startPoint y: 260, endPoint x: 475, endPoint y: 260, distance: 29.6
click at [475, 260] on span "I just wanted to follow up from the tour and to see if you have additional ques…" at bounding box center [433, 269] width 560 height 26
click at [300, 276] on p "I just wanted to follow up from the tour and to see if you have additional ques…" at bounding box center [454, 269] width 602 height 30
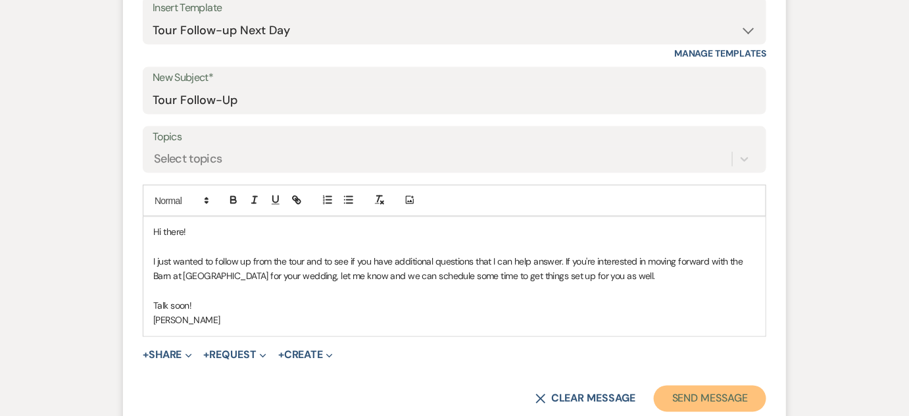
click at [752, 397] on button "Send Message" at bounding box center [710, 398] width 112 height 26
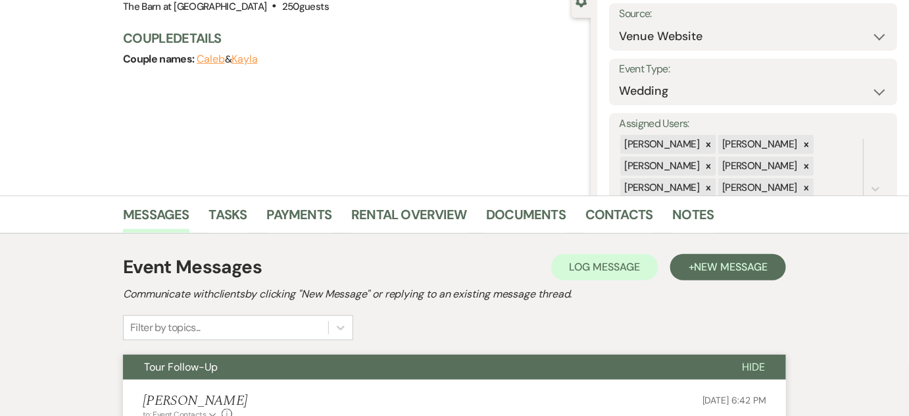
scroll to position [0, 0]
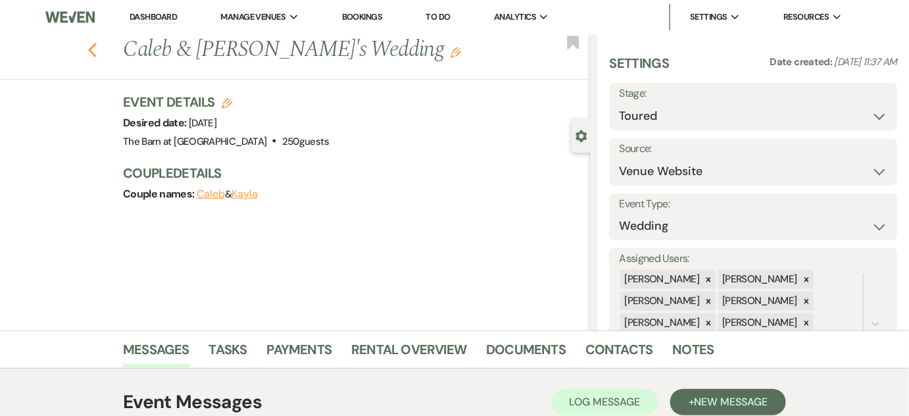
click at [97, 51] on icon "Previous" at bounding box center [92, 50] width 10 height 16
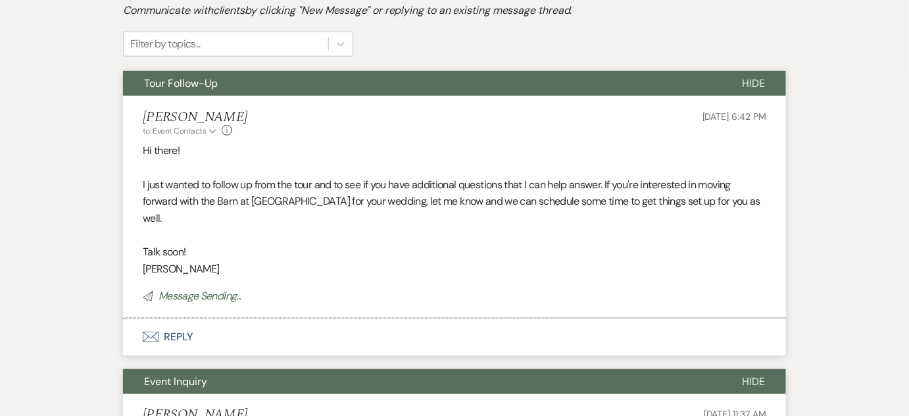
select select "4"
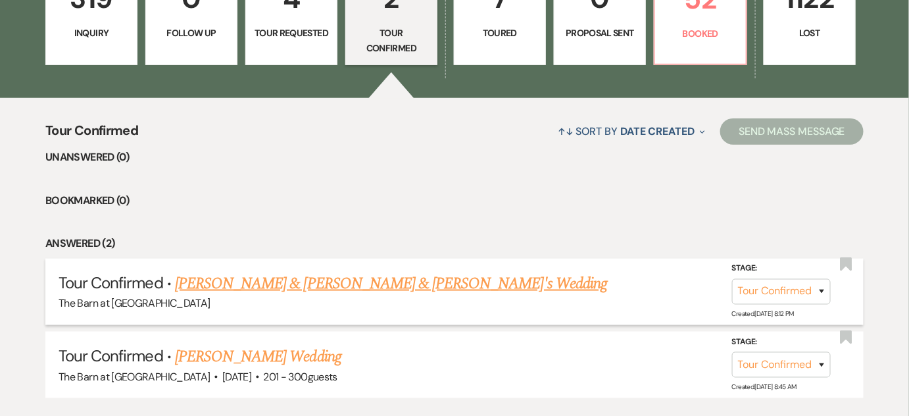
click at [391, 272] on link "[PERSON_NAME] & [PERSON_NAME] & [PERSON_NAME]'s Wedding" at bounding box center [391, 284] width 432 height 24
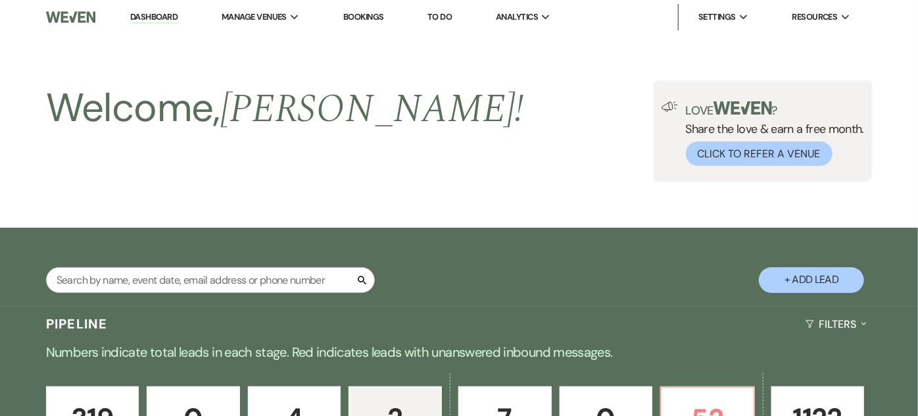
select select "4"
select select "1"
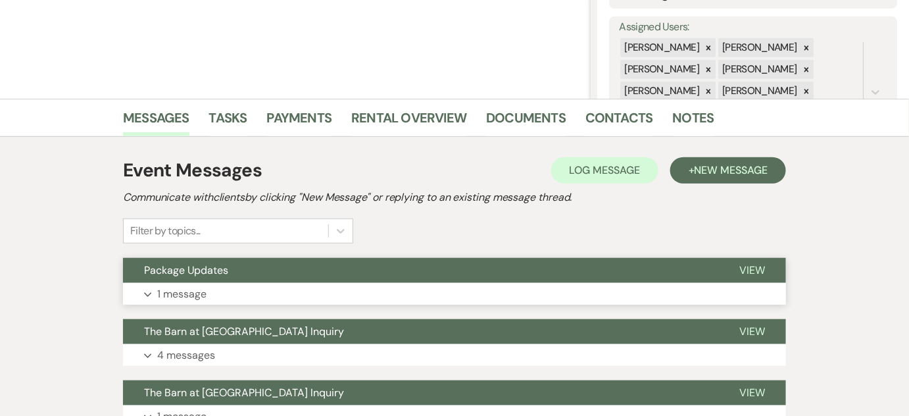
scroll to position [347, 0]
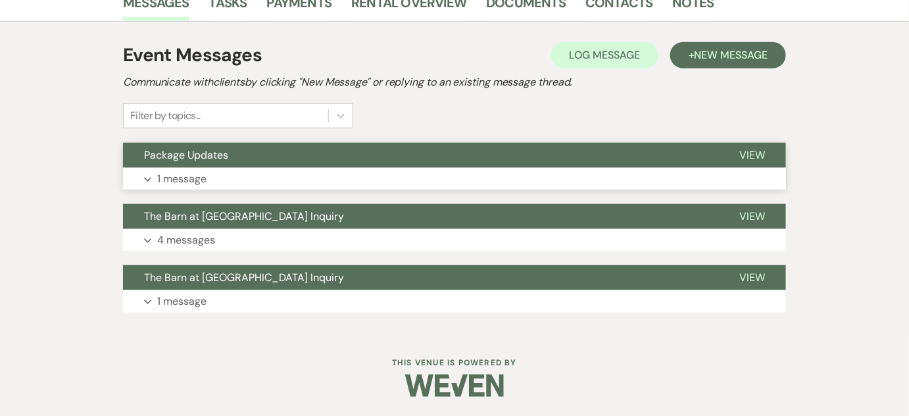
click at [410, 180] on button "Expand 1 message" at bounding box center [454, 179] width 663 height 22
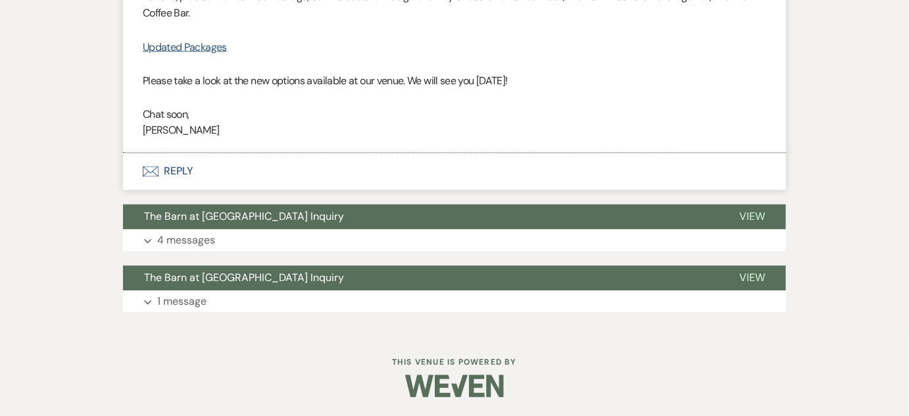
scroll to position [648, 0]
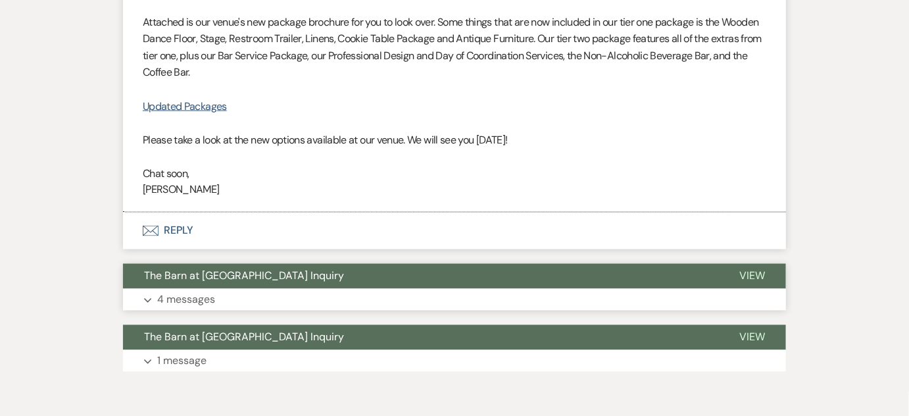
click at [349, 292] on button "Expand 4 messages" at bounding box center [454, 300] width 663 height 22
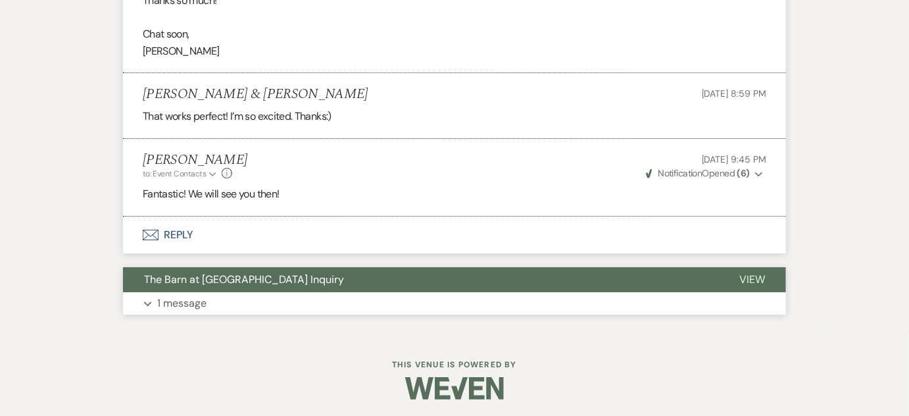
scroll to position [1407, 0]
click at [302, 301] on button "Expand 1 message" at bounding box center [454, 302] width 663 height 22
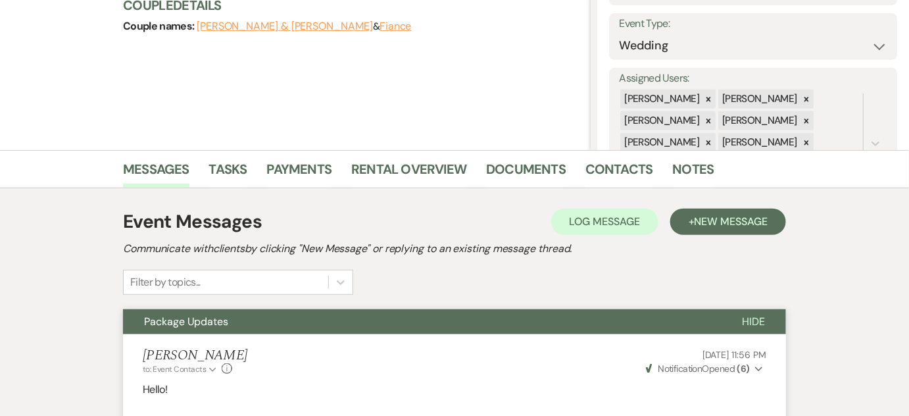
scroll to position [32, 0]
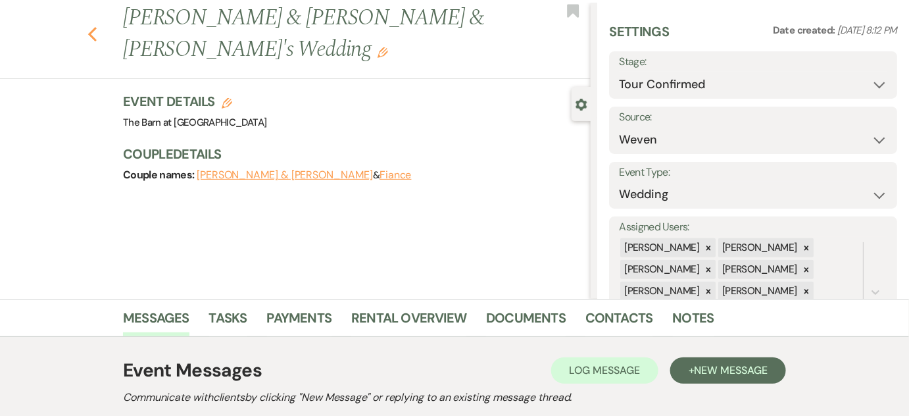
click at [96, 34] on use "button" at bounding box center [92, 34] width 9 height 14
select select "4"
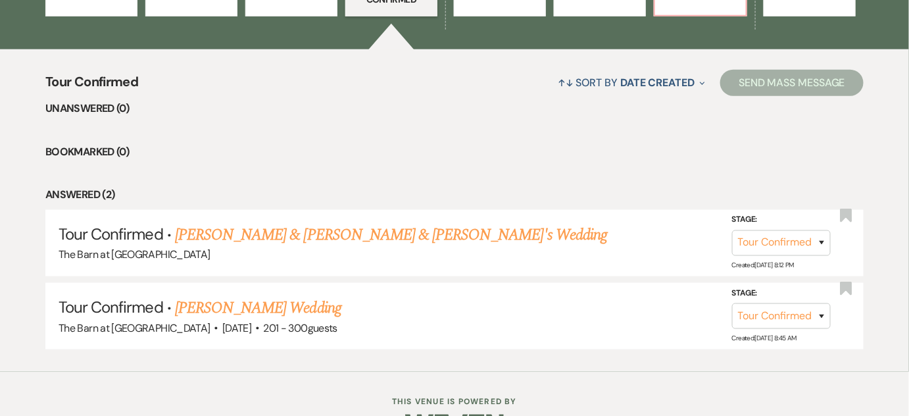
scroll to position [478, 0]
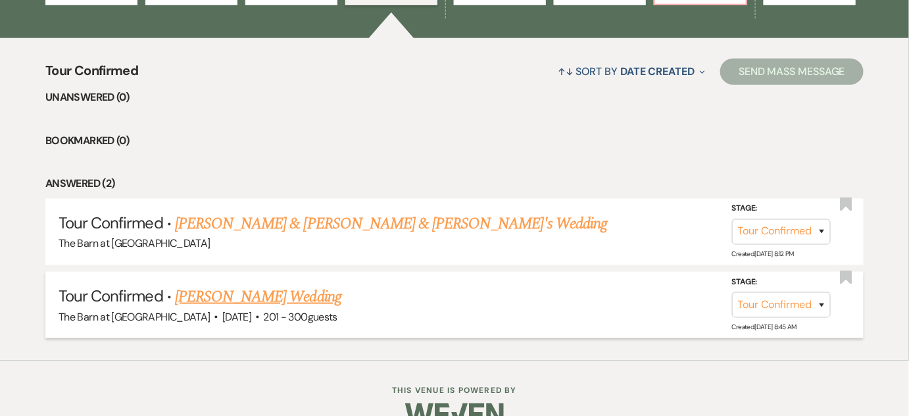
click at [235, 285] on link "[PERSON_NAME] Wedding" at bounding box center [258, 297] width 166 height 24
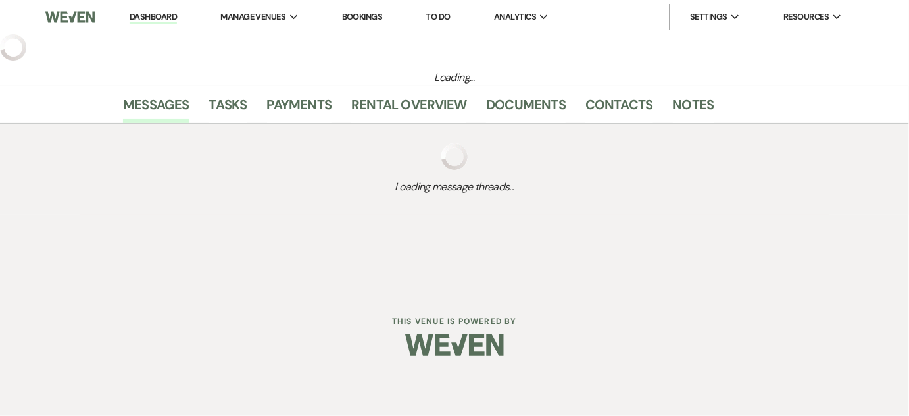
select select "4"
select select "2"
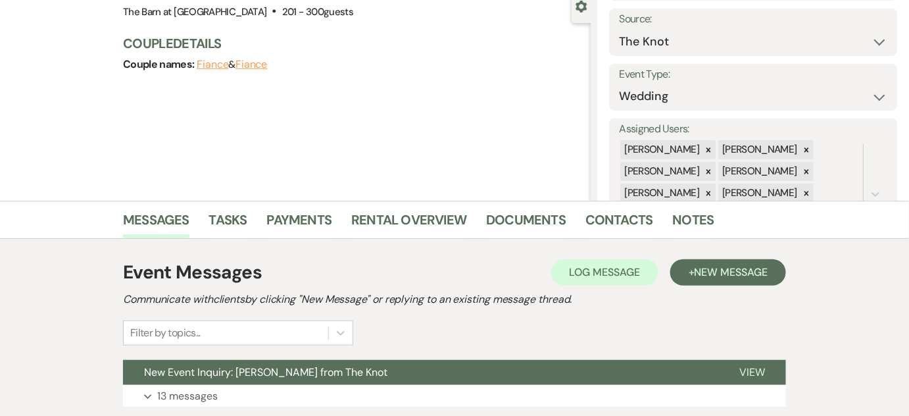
scroll to position [224, 0]
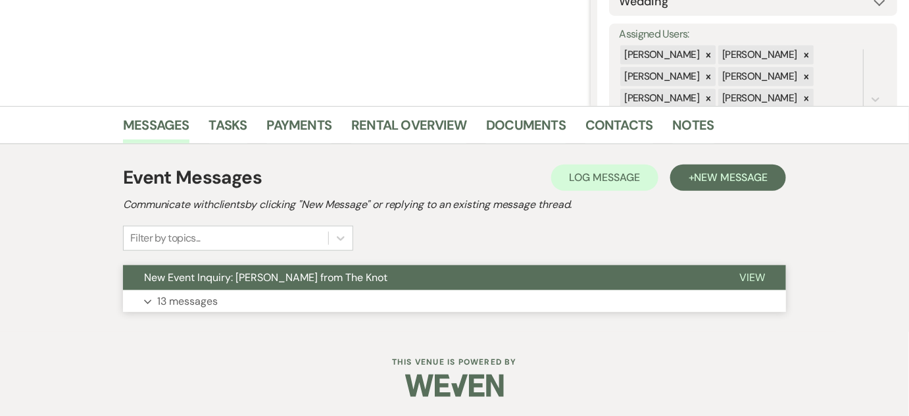
click at [498, 302] on button "Expand 13 messages" at bounding box center [454, 301] width 663 height 22
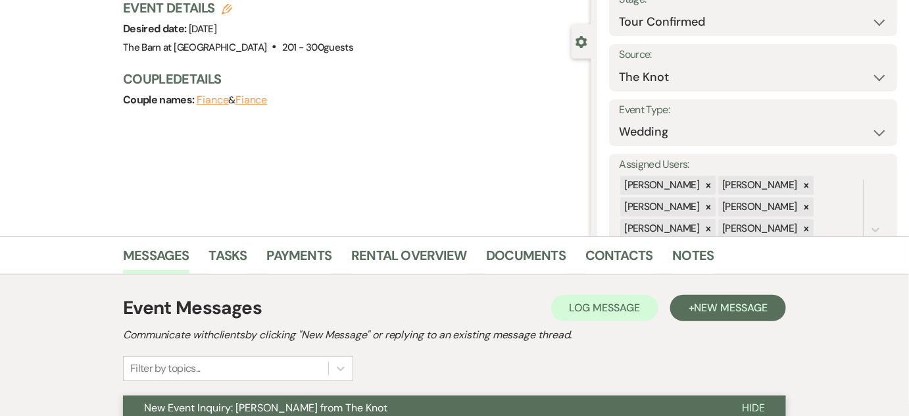
scroll to position [0, 0]
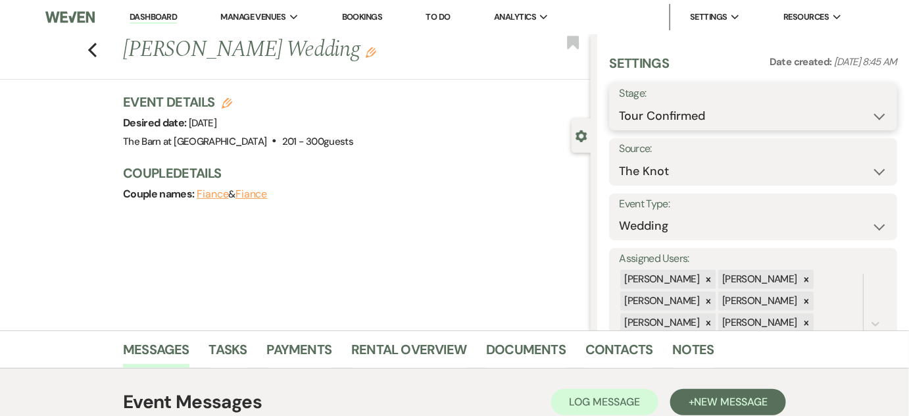
click at [747, 114] on select "Inquiry Follow Up Tour Requested Tour Confirmed Toured Proposal Sent Booked Lost" at bounding box center [753, 116] width 268 height 26
select select "5"
click at [619, 103] on select "Inquiry Follow Up Tour Requested Tour Confirmed Toured Proposal Sent Booked Lost" at bounding box center [753, 116] width 268 height 26
click at [858, 105] on button "Save" at bounding box center [866, 106] width 60 height 26
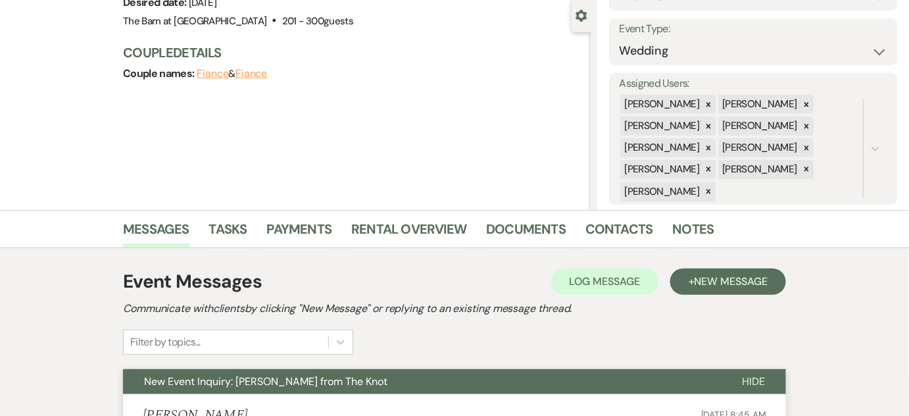
scroll to position [239, 0]
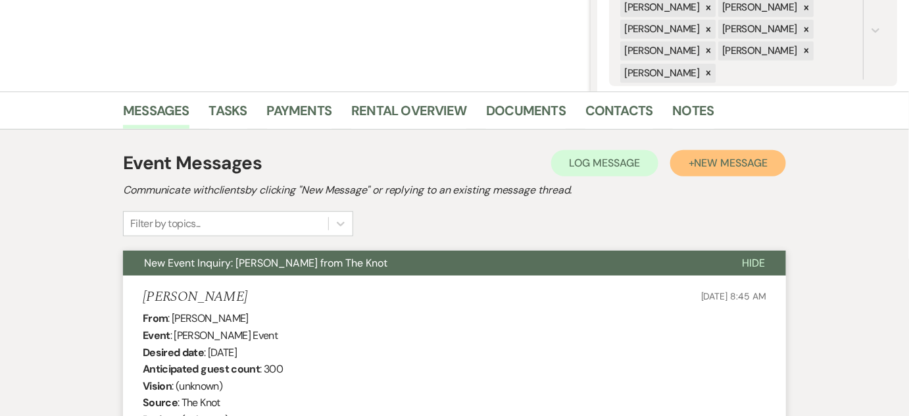
click at [721, 173] on button "+ New Message" at bounding box center [728, 163] width 116 height 26
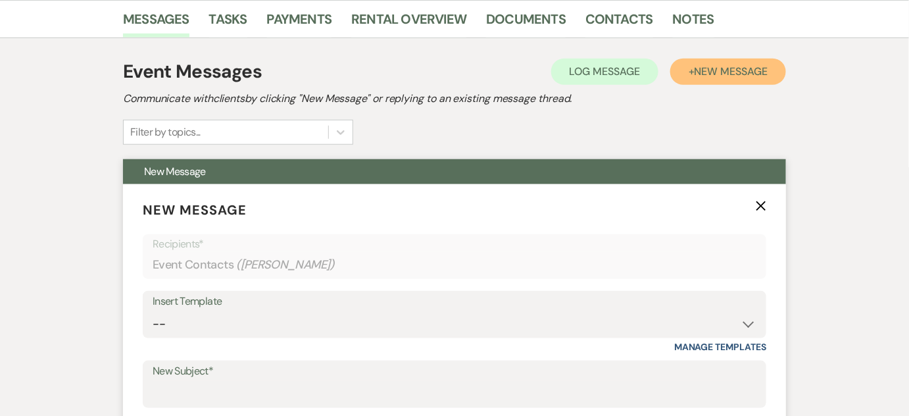
scroll to position [418, 0]
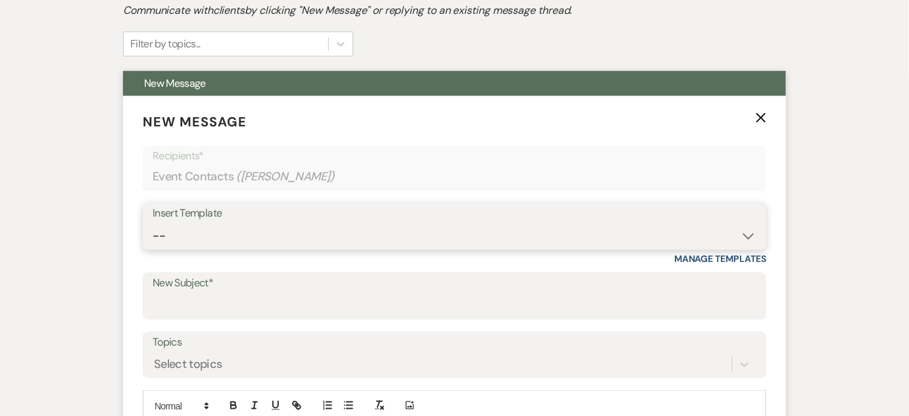
click at [345, 234] on select "-- Weven Planning Portal Introduction (Booked Events) Follow Up Not Available 2…" at bounding box center [455, 236] width 604 height 26
select select "3188"
click at [153, 223] on select "-- Weven Planning Portal Introduction (Booked Events) Follow Up Not Available 2…" at bounding box center [455, 236] width 604 height 26
type input "Tour"
click at [379, 245] on select "-- Weven Planning Portal Introduction (Booked Events) Follow Up Not Available 2…" at bounding box center [455, 236] width 604 height 26
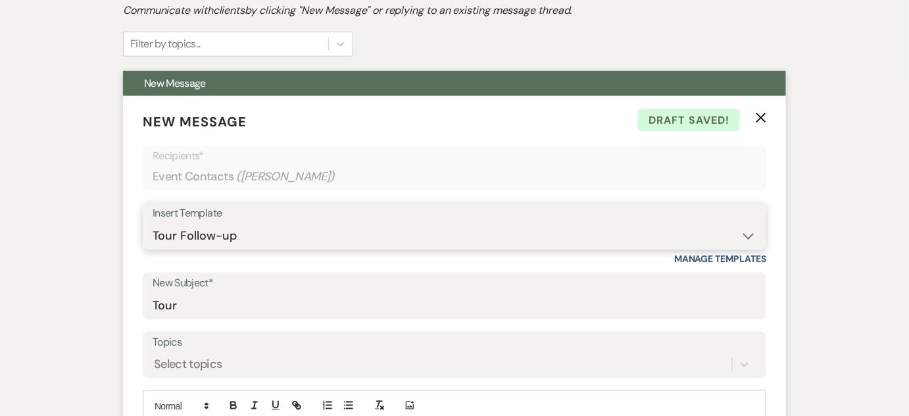
click at [153, 223] on select "-- Weven Planning Portal Introduction (Booked Events) Follow Up Not Available 2…" at bounding box center [455, 236] width 604 height 26
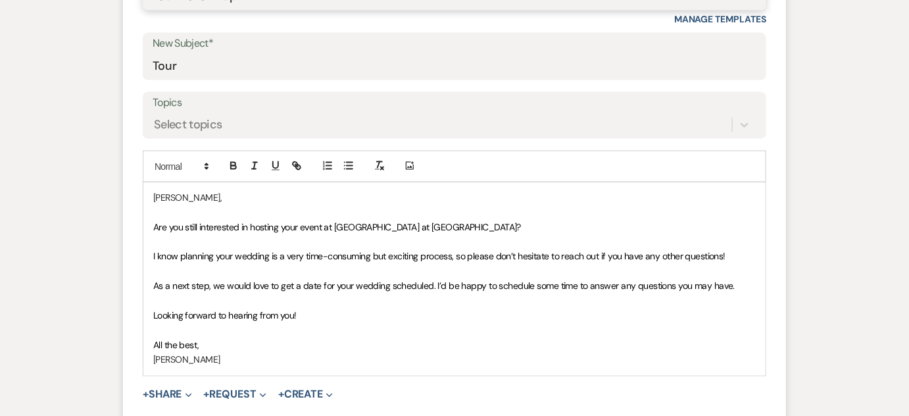
scroll to position [478, 0]
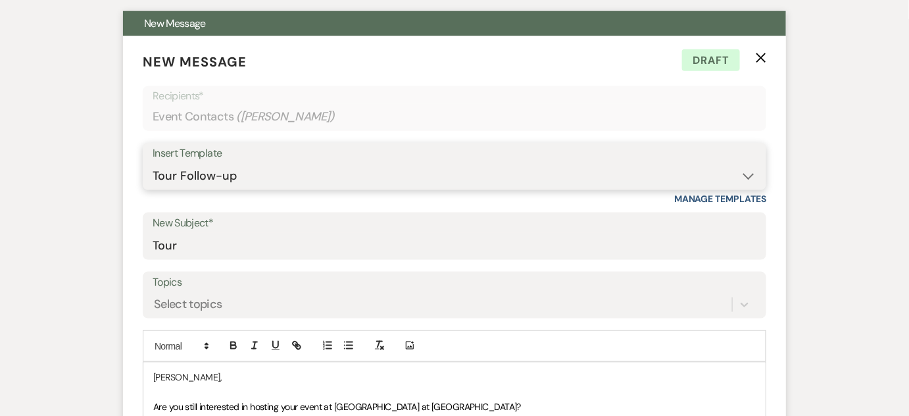
click at [347, 172] on select "-- Weven Planning Portal Introduction (Booked Events) Follow Up Not Available 2…" at bounding box center [455, 176] width 604 height 26
select select "2513"
click at [153, 163] on select "-- Weven Planning Portal Introduction (Booked Events) Follow Up Not Available 2…" at bounding box center [455, 176] width 604 height 26
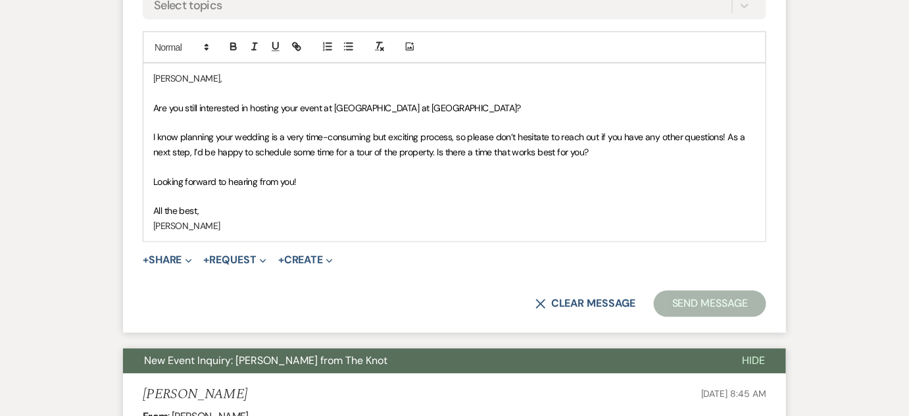
scroll to position [538, 0]
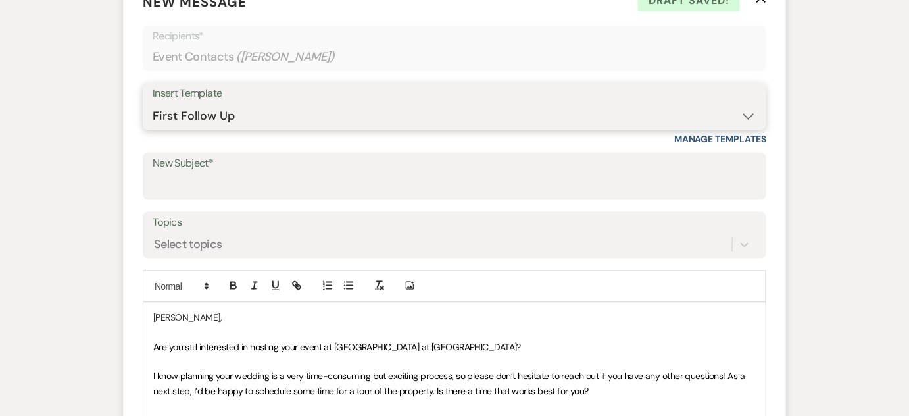
click at [333, 106] on select "-- Weven Planning Portal Introduction (Booked Events) Follow Up Not Available 2…" at bounding box center [455, 116] width 604 height 26
select select "3208"
click at [153, 103] on select "-- Weven Planning Portal Introduction (Booked Events) Follow Up Not Available 2…" at bounding box center [455, 116] width 604 height 26
type input "Tour Follow-Up"
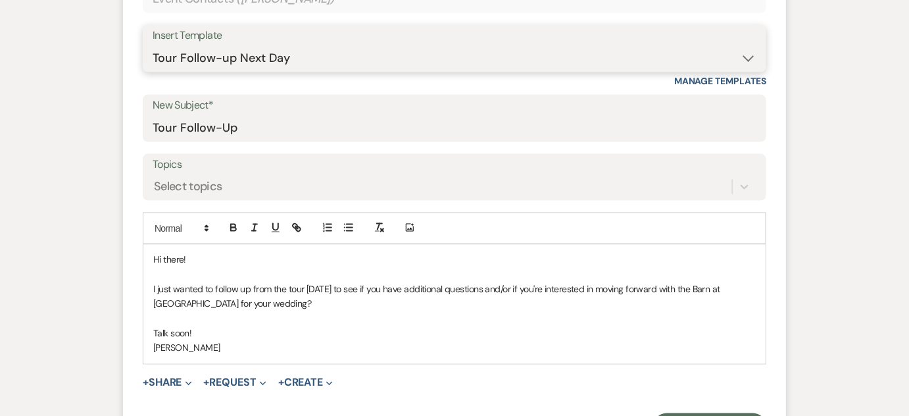
scroll to position [717, 0]
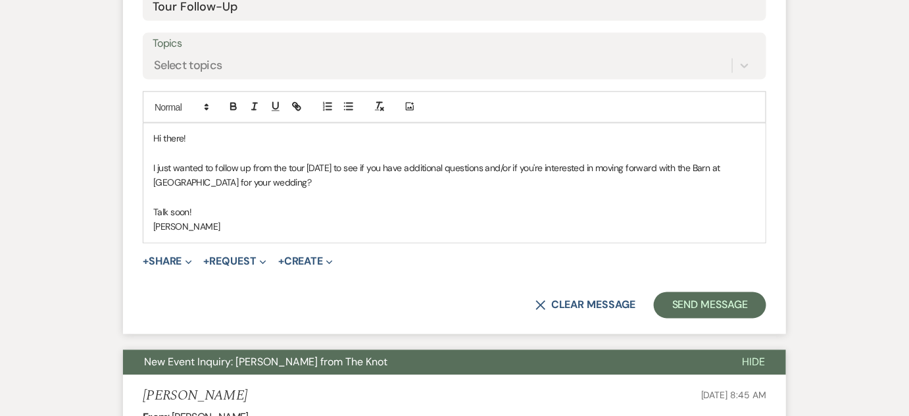
click at [322, 169] on span "I just wanted to follow up from the tour [DATE] to see if you have additional q…" at bounding box center [437, 175] width 569 height 26
click at [696, 293] on button "Send Message" at bounding box center [710, 305] width 112 height 26
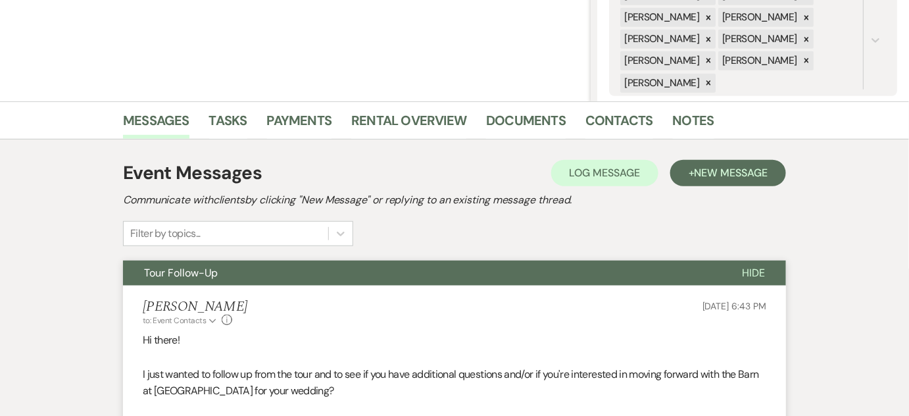
scroll to position [0, 0]
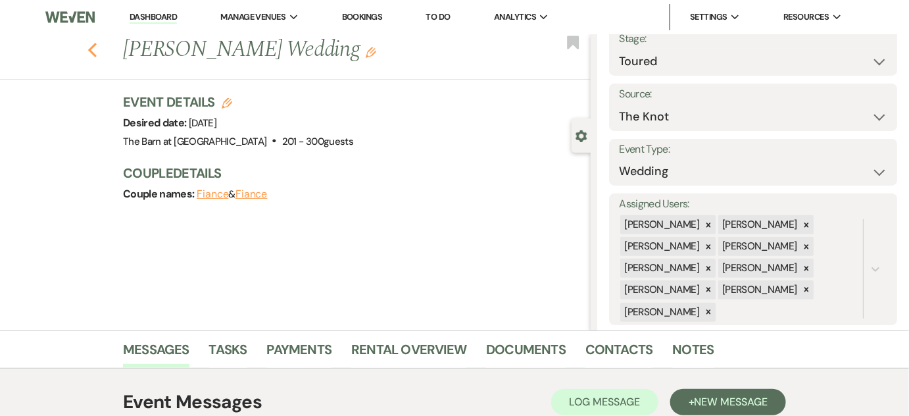
click at [97, 53] on icon "Previous" at bounding box center [92, 50] width 10 height 16
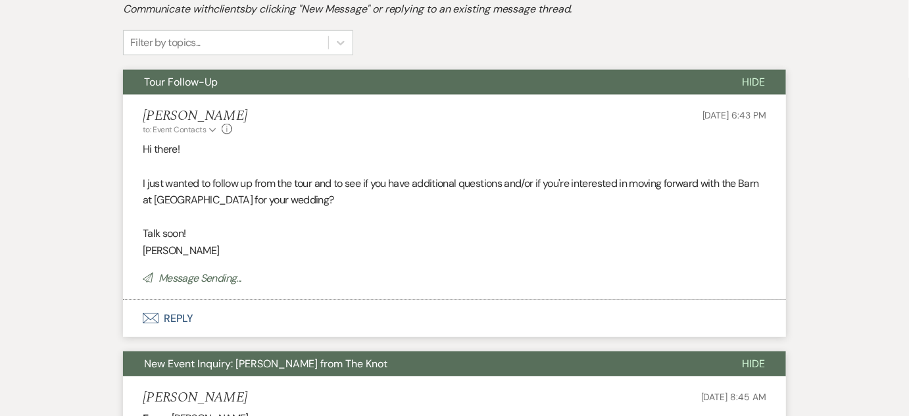
select select "4"
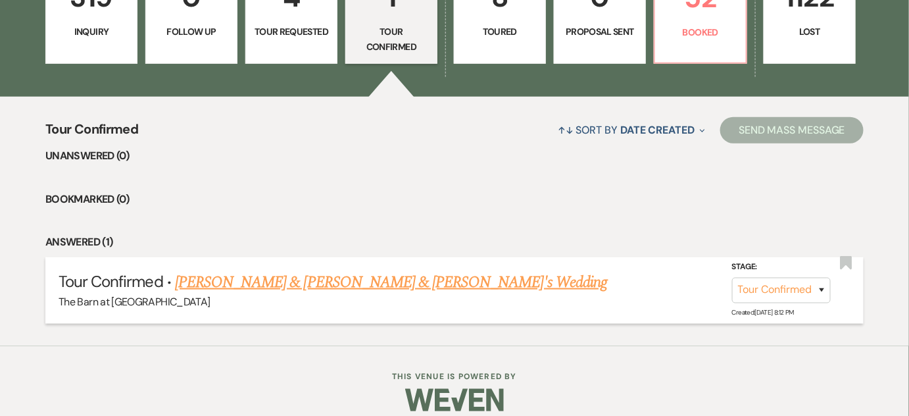
click at [403, 270] on link "[PERSON_NAME] & [PERSON_NAME] & [PERSON_NAME]'s Wedding" at bounding box center [391, 282] width 432 height 24
select select "4"
select select "1"
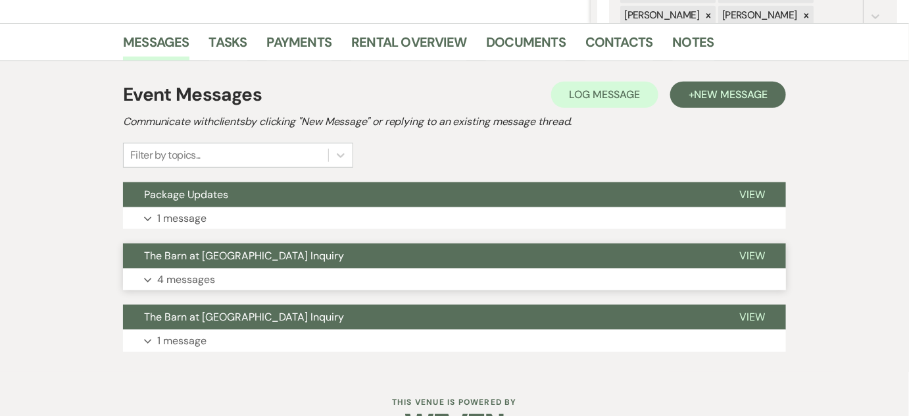
scroll to position [347, 0]
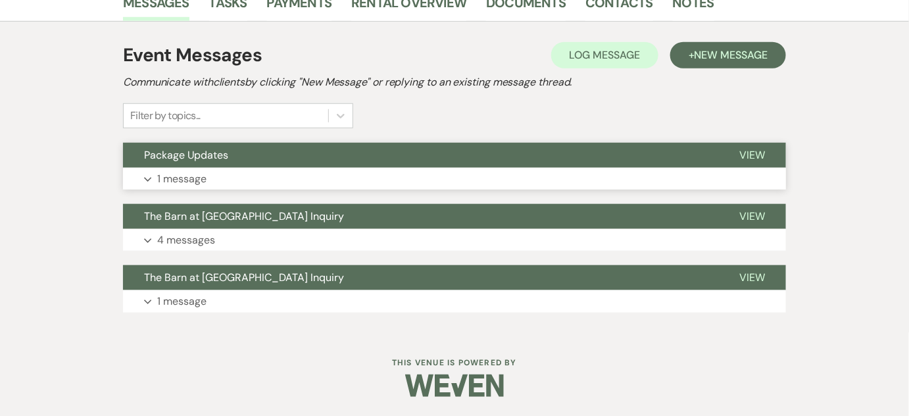
click at [235, 181] on button "Expand 1 message" at bounding box center [454, 179] width 663 height 22
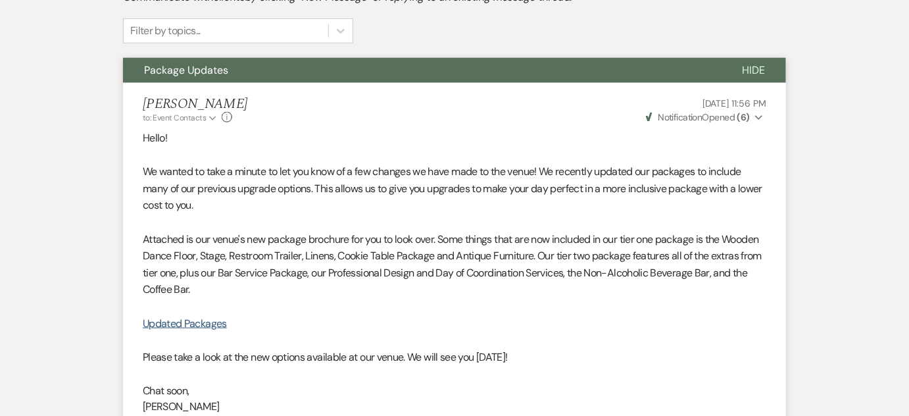
scroll to position [645, 0]
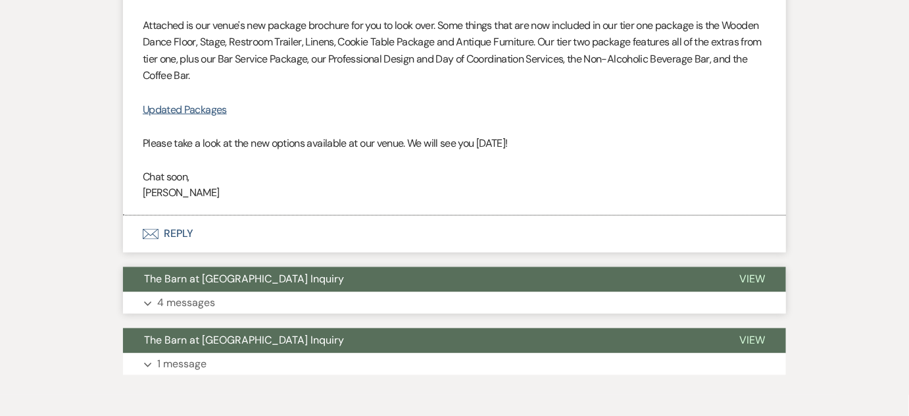
click at [207, 285] on button "The Barn at [GEOGRAPHIC_DATA] Inquiry" at bounding box center [420, 279] width 595 height 25
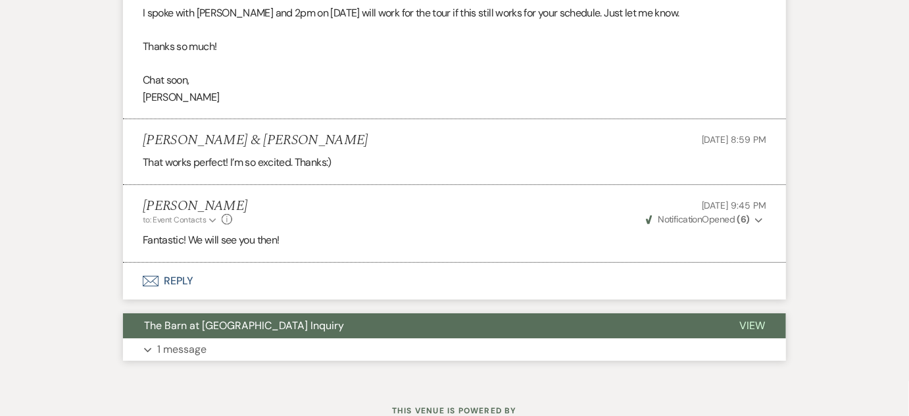
scroll to position [1407, 0]
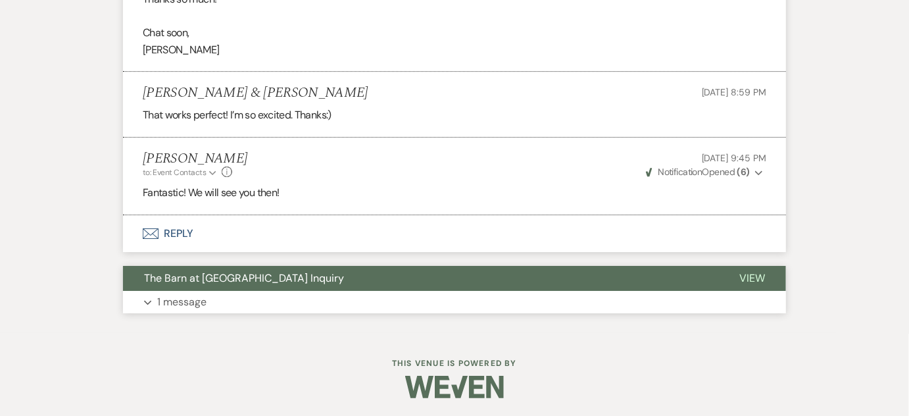
click at [403, 304] on button "Expand 1 message" at bounding box center [454, 302] width 663 height 22
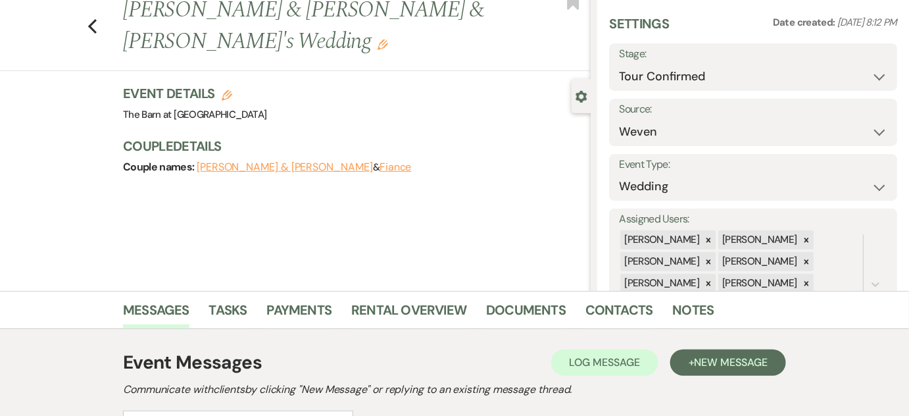
scroll to position [0, 0]
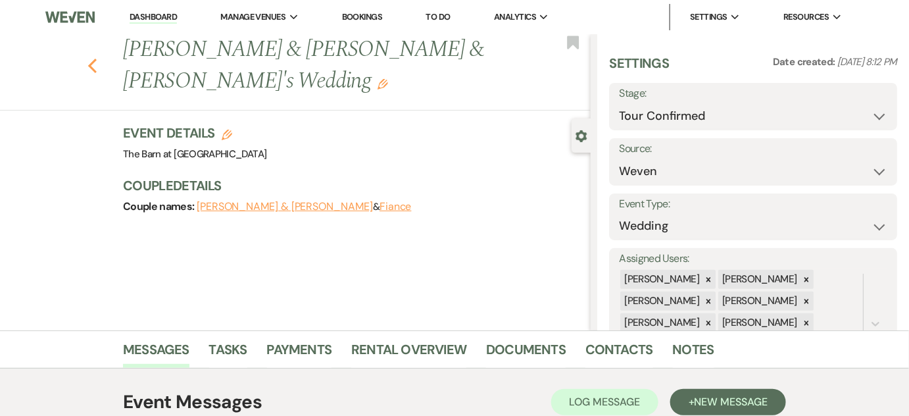
click at [97, 60] on use "button" at bounding box center [92, 66] width 9 height 14
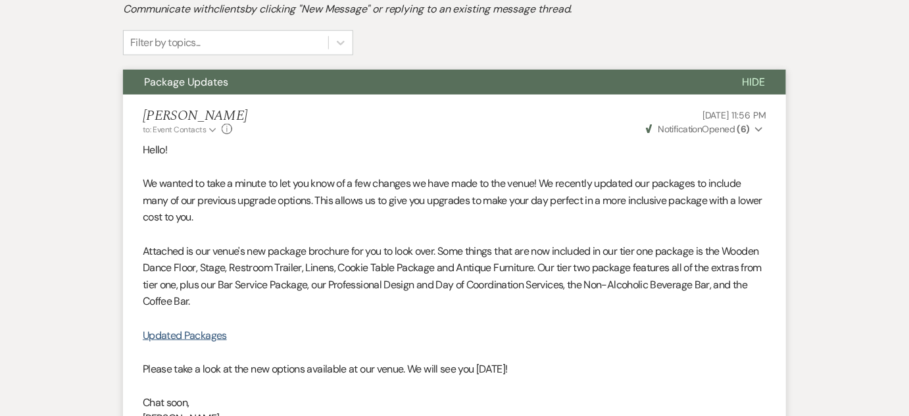
select select "4"
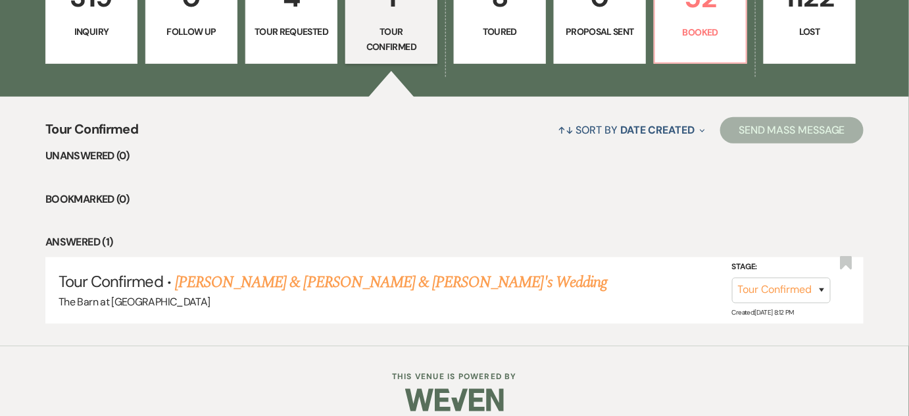
scroll to position [61, 0]
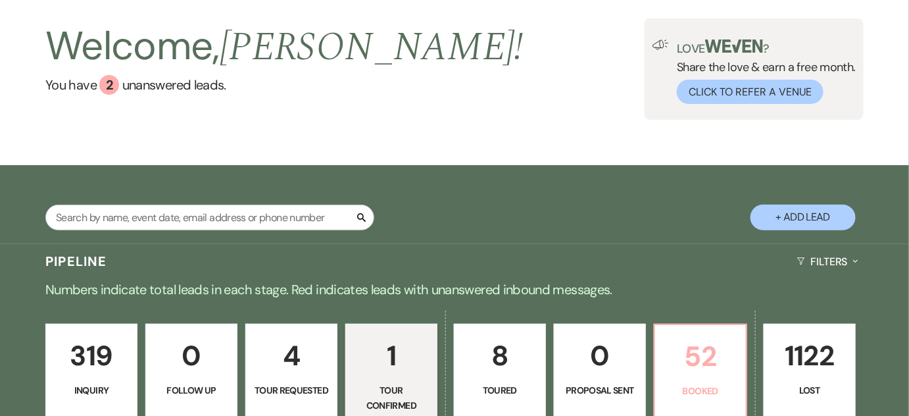
click at [725, 350] on p "52" at bounding box center [700, 356] width 75 height 44
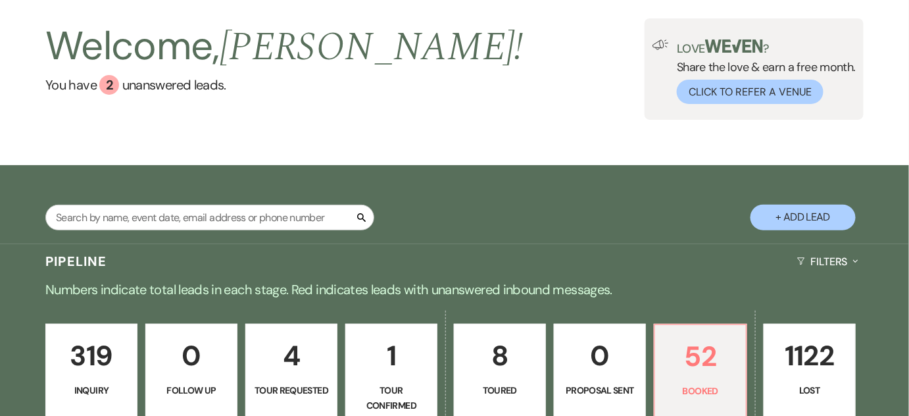
scroll to position [479, 0]
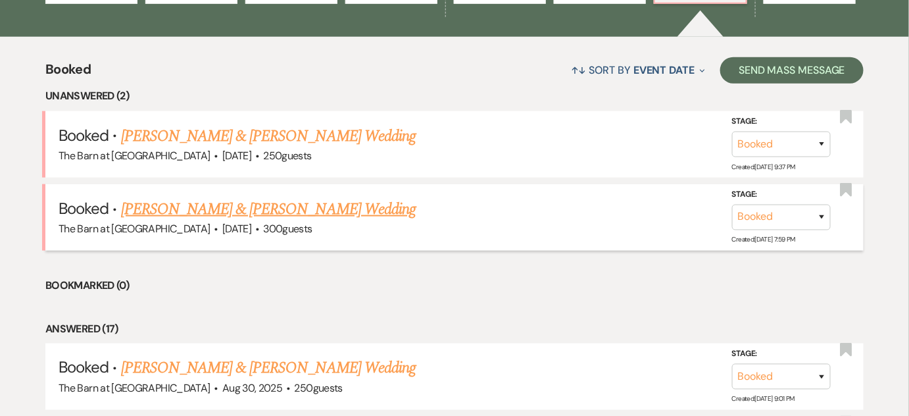
click at [275, 202] on link "[PERSON_NAME] & [PERSON_NAME] Wedding" at bounding box center [268, 209] width 295 height 24
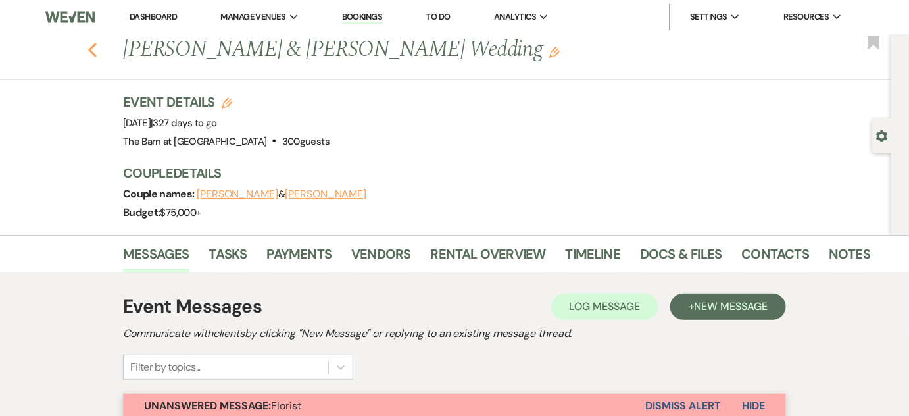
click at [97, 54] on icon "Previous" at bounding box center [92, 50] width 10 height 16
